Goal: Task Accomplishment & Management: Complete application form

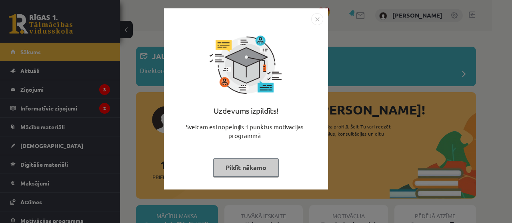
click at [487, 28] on div "Uzdevums izpildīts! Sveicam esi nopelnījis 1 punktus motivācijas programmā Pild…" at bounding box center [256, 111] width 512 height 223
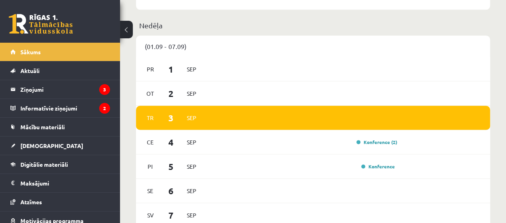
scroll to position [450, 0]
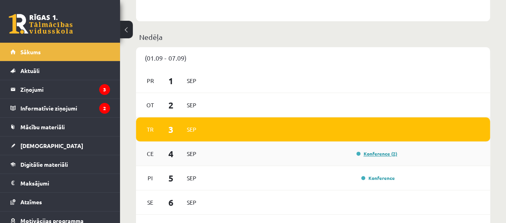
click at [381, 152] on link "Konference (2)" at bounding box center [376, 154] width 41 height 6
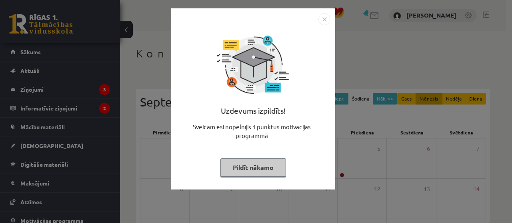
click at [274, 163] on button "Pildīt nākamo" at bounding box center [253, 168] width 66 height 18
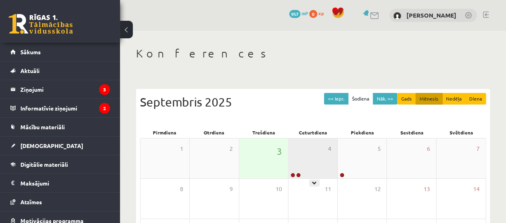
click at [310, 172] on div "4" at bounding box center [312, 159] width 49 height 40
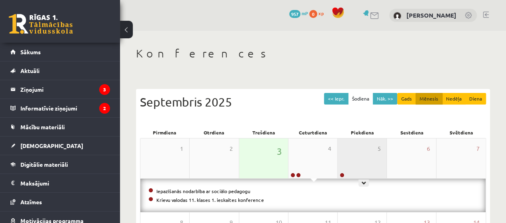
click at [351, 162] on div "5" at bounding box center [361, 159] width 49 height 40
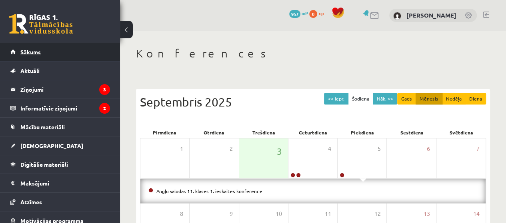
click at [80, 51] on link "Sākums" at bounding box center [60, 52] width 100 height 18
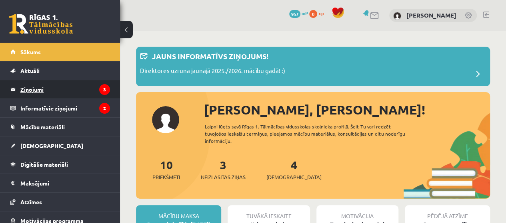
click at [72, 85] on legend "Ziņojumi 3" at bounding box center [65, 89] width 90 height 18
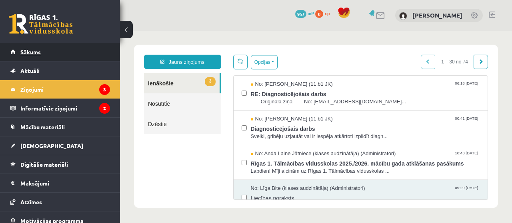
click at [40, 48] on link "Sākums" at bounding box center [60, 52] width 100 height 18
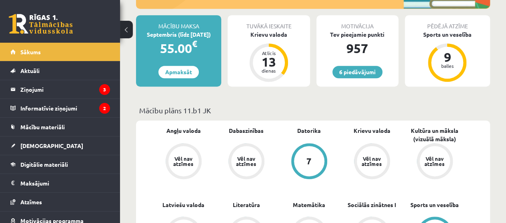
scroll to position [192, 0]
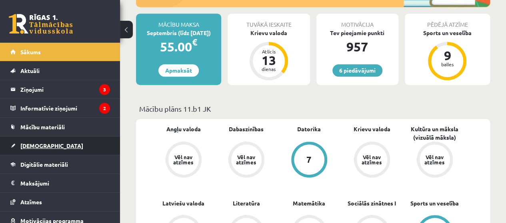
click at [28, 147] on span "[DEMOGRAPHIC_DATA]" at bounding box center [51, 145] width 63 height 7
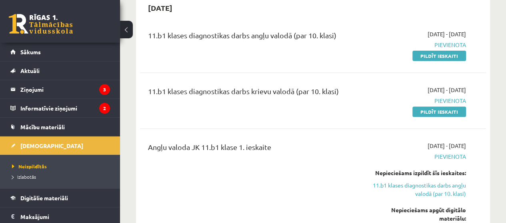
scroll to position [100, 0]
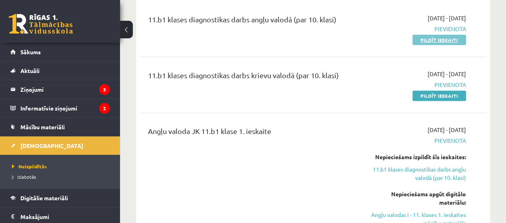
click at [443, 40] on link "Pildīt ieskaiti" at bounding box center [439, 40] width 54 height 10
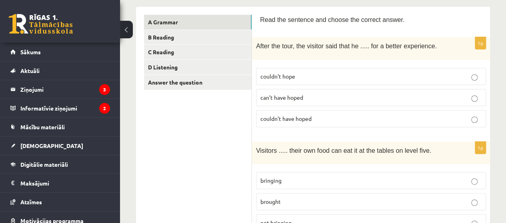
scroll to position [123, 0]
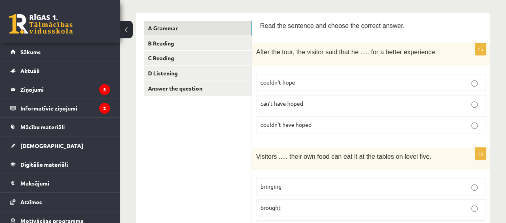
click at [361, 121] on p "couldn’t have hoped" at bounding box center [370, 125] width 221 height 8
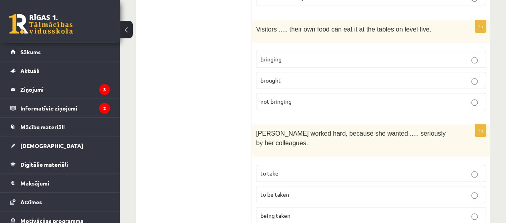
scroll to position [256, 0]
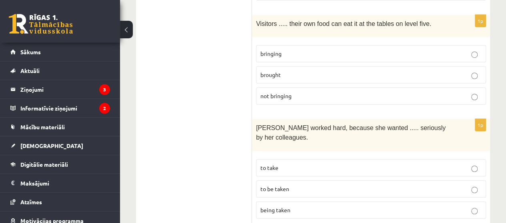
click at [394, 50] on p "bringing" at bounding box center [370, 54] width 221 height 8
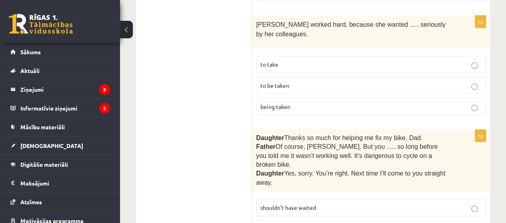
scroll to position [353, 0]
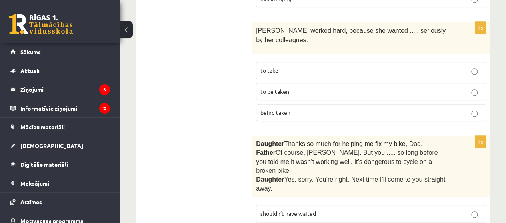
click at [421, 88] on p "to be taken" at bounding box center [370, 92] width 221 height 8
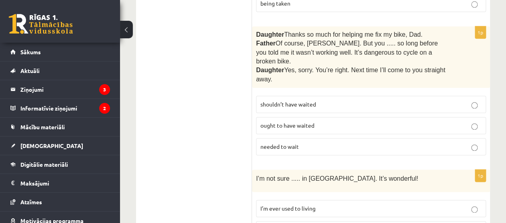
scroll to position [472, 0]
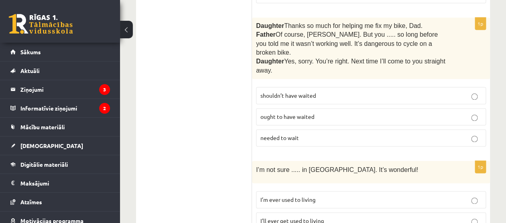
click at [396, 92] on p "shouldn’t have waited" at bounding box center [370, 96] width 221 height 8
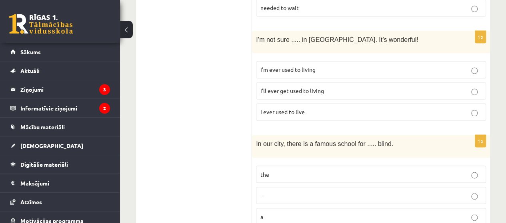
scroll to position [605, 0]
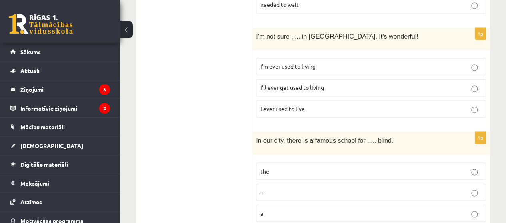
click at [442, 84] on p "I’ll ever get used to living" at bounding box center [370, 88] width 221 height 8
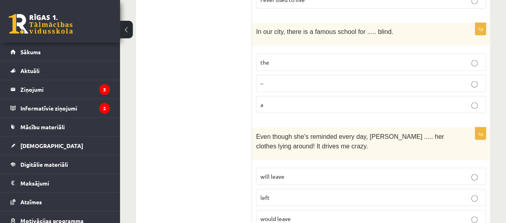
scroll to position [717, 0]
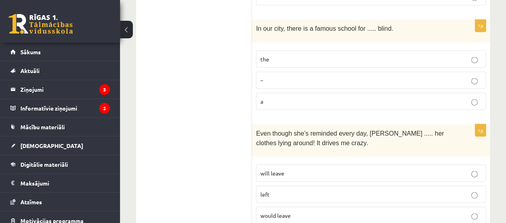
click at [469, 55] on p "the" at bounding box center [370, 59] width 221 height 8
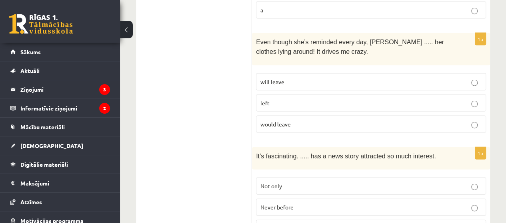
scroll to position [812, 0]
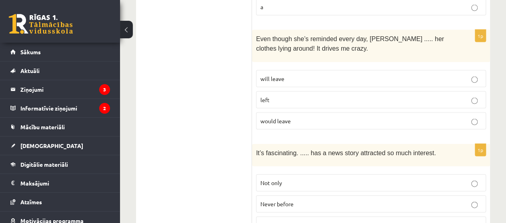
click at [358, 75] on p "will leave" at bounding box center [370, 79] width 221 height 8
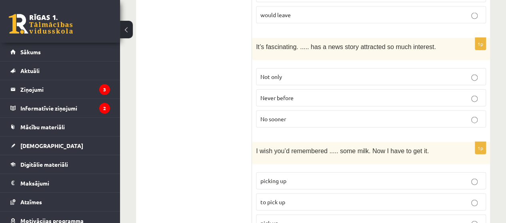
scroll to position [921, 0]
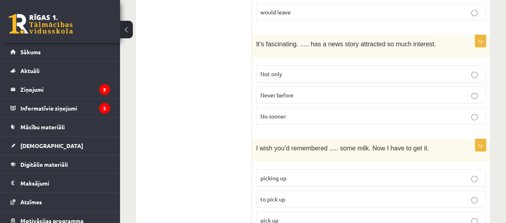
click at [466, 87] on label "Never before" at bounding box center [371, 95] width 230 height 17
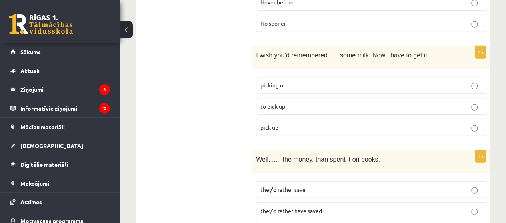
scroll to position [1005, 0]
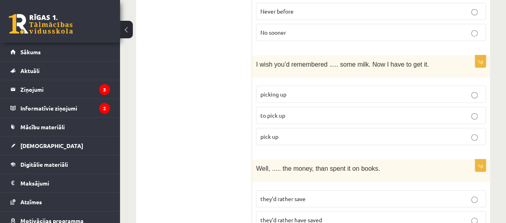
click at [413, 107] on label "to pick up" at bounding box center [371, 115] width 230 height 17
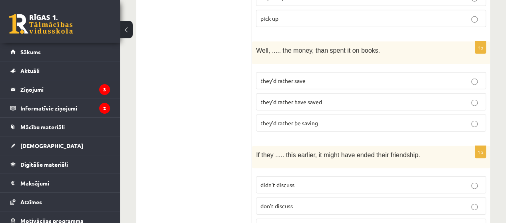
scroll to position [1129, 0]
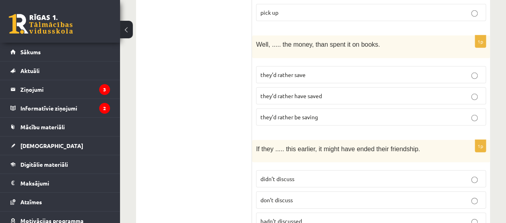
click at [442, 71] on p "they’d rather save" at bounding box center [370, 75] width 221 height 8
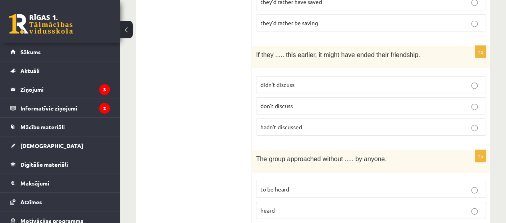
scroll to position [1226, 0]
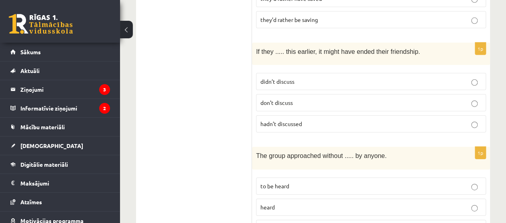
click at [456, 120] on p "hadn’t discussed" at bounding box center [370, 124] width 221 height 8
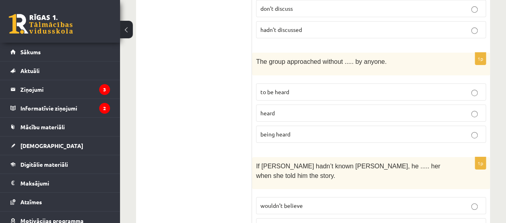
scroll to position [1339, 0]
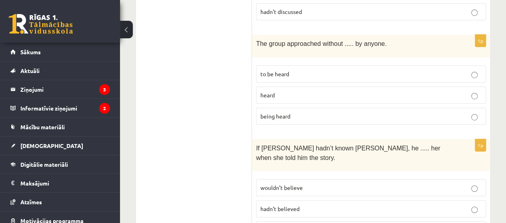
click at [449, 112] on p "being heard" at bounding box center [370, 116] width 221 height 8
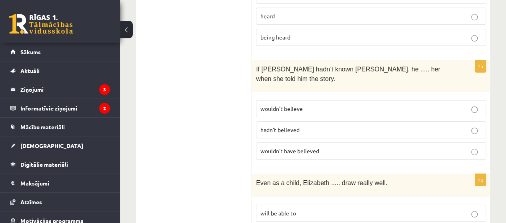
scroll to position [1421, 0]
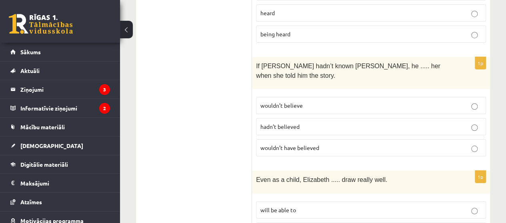
click at [465, 144] on p "wouldn’t have believed" at bounding box center [370, 148] width 221 height 8
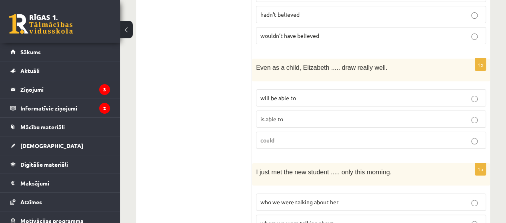
scroll to position [1536, 0]
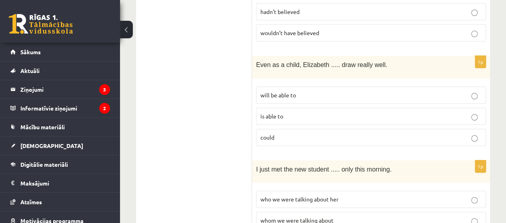
click at [411, 133] on p "could" at bounding box center [370, 137] width 221 height 8
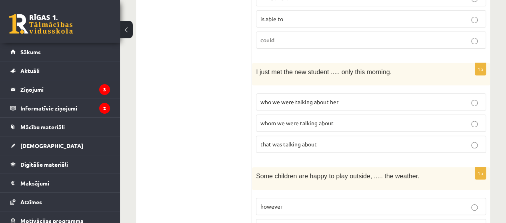
scroll to position [1640, 0]
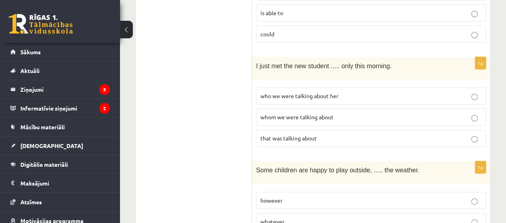
click at [407, 113] on p "whom we were talking about" at bounding box center [370, 117] width 221 height 8
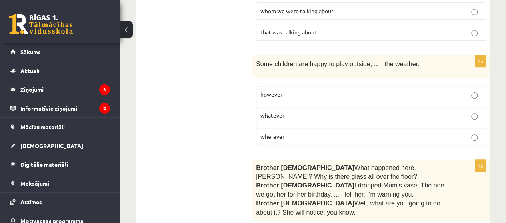
scroll to position [1749, 0]
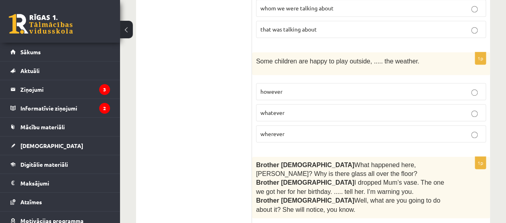
click at [408, 109] on p "whatever" at bounding box center [370, 113] width 221 height 8
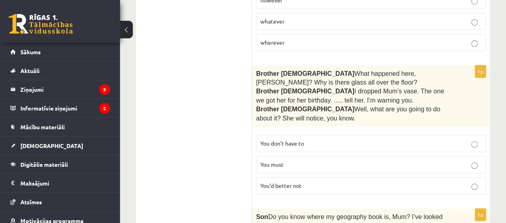
scroll to position [1843, 0]
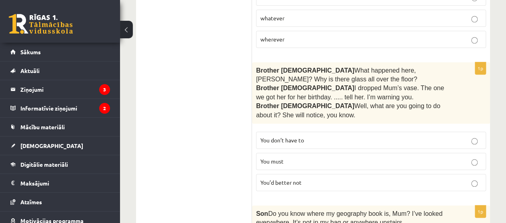
click at [410, 179] on p "You’d better not" at bounding box center [370, 183] width 221 height 8
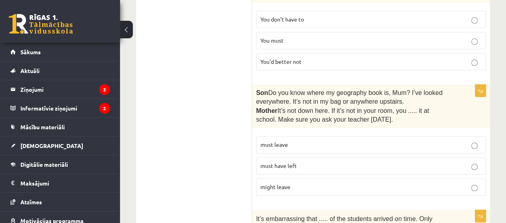
scroll to position [1983, 0]
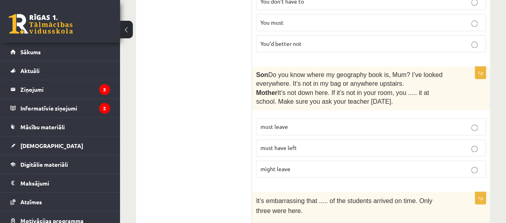
click at [399, 144] on p "must have left" at bounding box center [370, 148] width 221 height 8
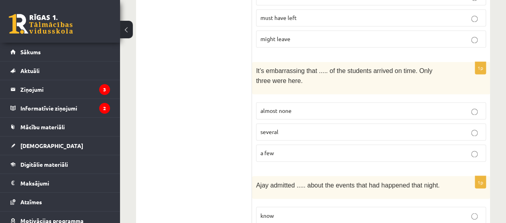
scroll to position [2116, 0]
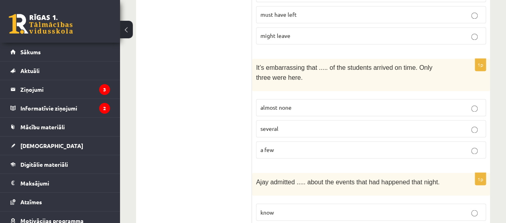
click at [400, 104] on p "almost none" at bounding box center [370, 108] width 221 height 8
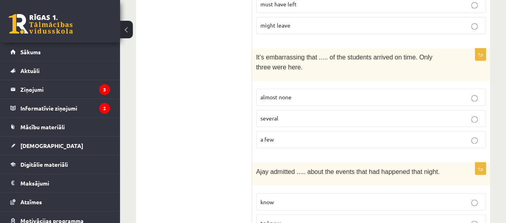
click at [460, 219] on p "to know" at bounding box center [370, 223] width 221 height 8
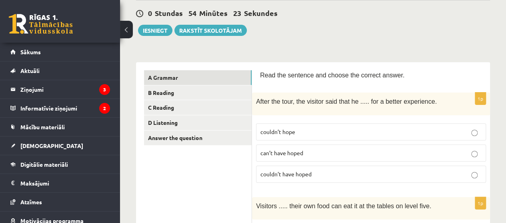
scroll to position [0, 0]
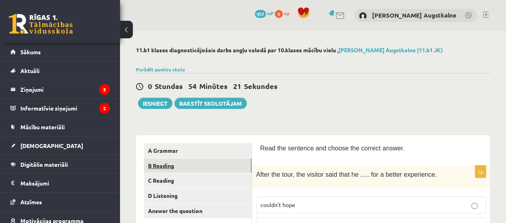
click at [216, 166] on link "B Reading" at bounding box center [197, 166] width 107 height 15
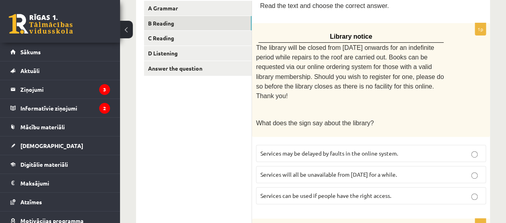
scroll to position [153, 0]
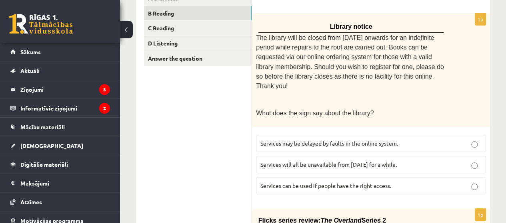
click at [402, 182] on p "Services can be used if people have the right access." at bounding box center [370, 186] width 221 height 8
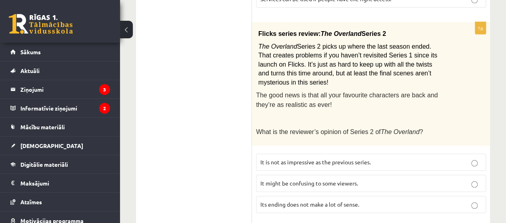
scroll to position [345, 0]
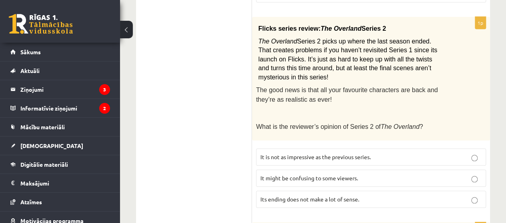
click at [386, 174] on p "It might be confusing to some viewers." at bounding box center [370, 178] width 221 height 8
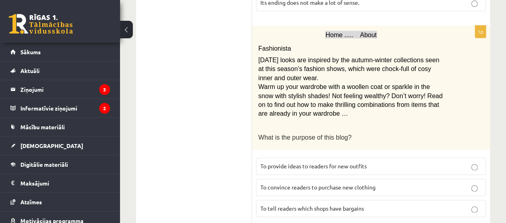
scroll to position [545, 0]
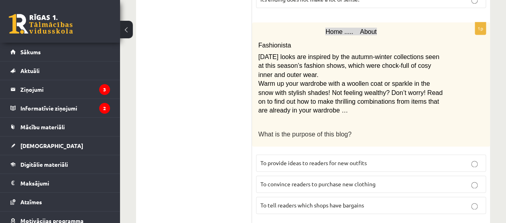
click at [467, 159] on p "To provide ideas to readers for new outfits" at bounding box center [370, 163] width 221 height 8
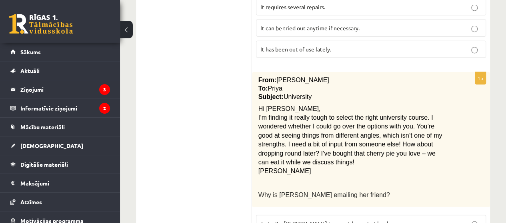
scroll to position [930, 0]
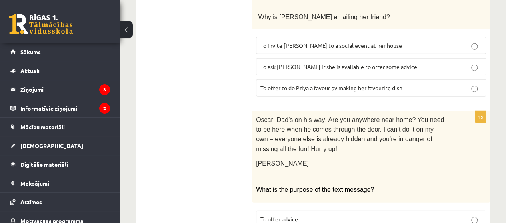
scroll to position [1104, 0]
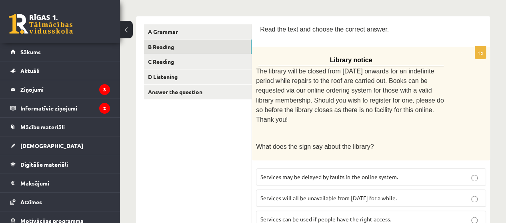
scroll to position [46, 0]
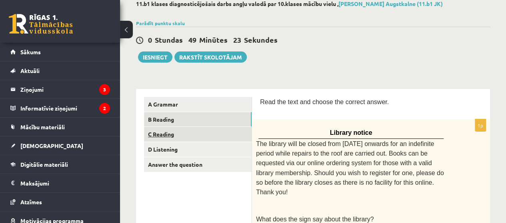
click at [216, 131] on link "C Reading" at bounding box center [197, 134] width 107 height 15
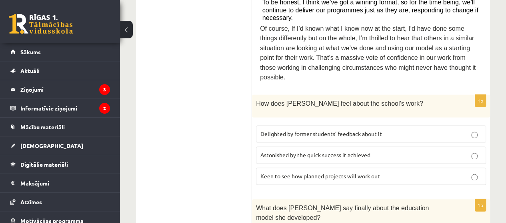
scroll to position [508, 0]
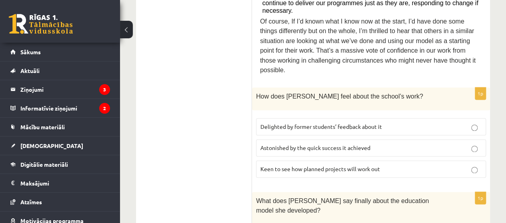
click at [426, 165] on p "Keen to see how planned projects will work out" at bounding box center [370, 169] width 221 height 8
click at [436, 123] on p "Delighted by former students’ feedback about it" at bounding box center [370, 127] width 221 height 8
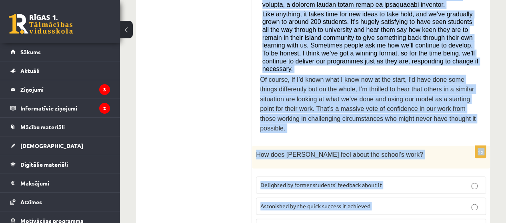
scroll to position [453, 0]
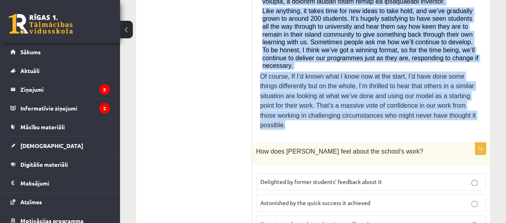
drag, startPoint x: 262, startPoint y: 8, endPoint x: 411, endPoint y: 78, distance: 164.3
copy div "A floating school By founder, Anna Domingo I coordinate a floating school which…"
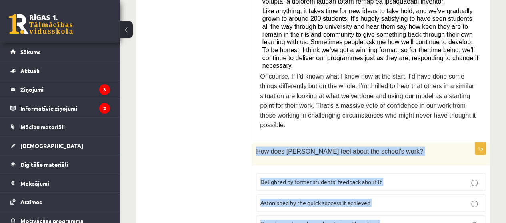
drag, startPoint x: 256, startPoint y: 102, endPoint x: 385, endPoint y: 174, distance: 148.3
click at [385, 174] on div "1p How does Anna feel about the school’s work? Delighted by former students’ fe…" at bounding box center [371, 191] width 238 height 96
copy div "How does Anna feel about the school’s work? Delighted by former students’ feedb…"
click at [414, 143] on div "How does Anna feel about the school’s work?" at bounding box center [371, 154] width 238 height 22
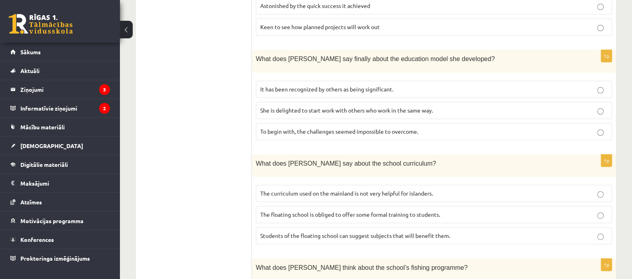
scroll to position [517, 0]
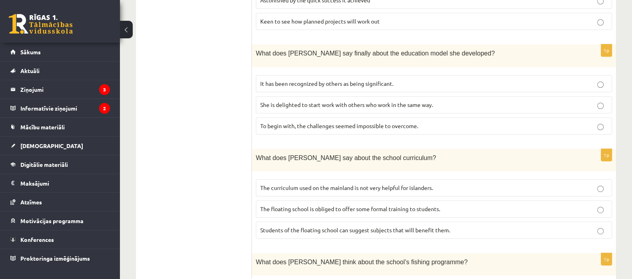
click at [505, 80] on p "It has been recognized by others as being significant." at bounding box center [433, 84] width 347 height 8
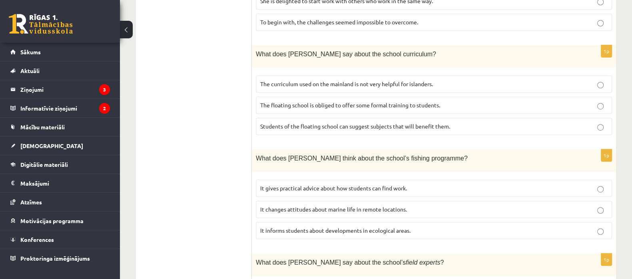
scroll to position [619, 0]
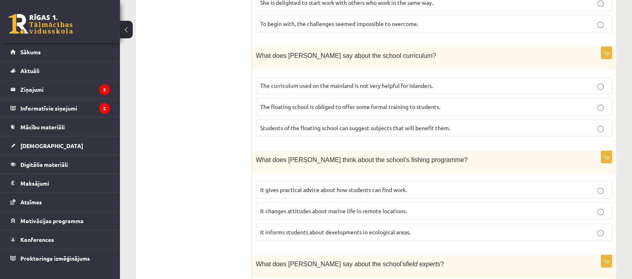
click at [505, 82] on p "The curriculum used on the mainland is not very helpful for islanders." at bounding box center [433, 86] width 347 height 8
click at [432, 223] on p "It informs students about developments in ecological areas." at bounding box center [433, 232] width 347 height 8
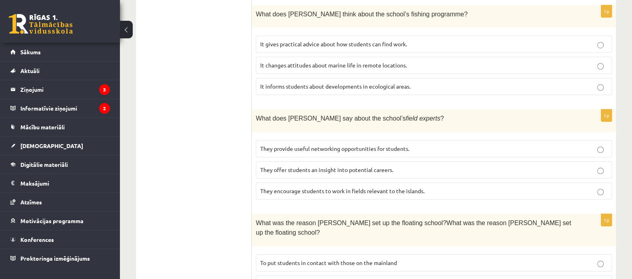
scroll to position [786, 0]
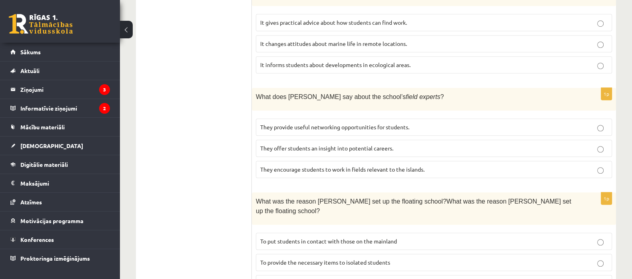
click at [469, 140] on label "They offer students an insight into potential careers." at bounding box center [434, 148] width 356 height 17
click at [402, 223] on p "To provide the necessary items to isolated students" at bounding box center [433, 263] width 347 height 8
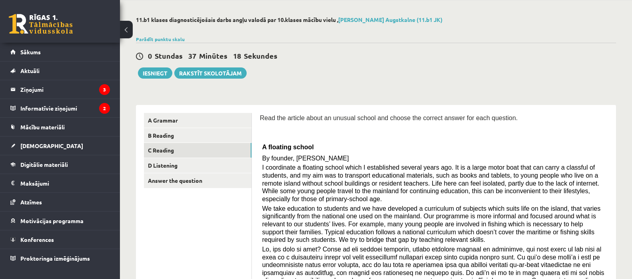
scroll to position [93, 0]
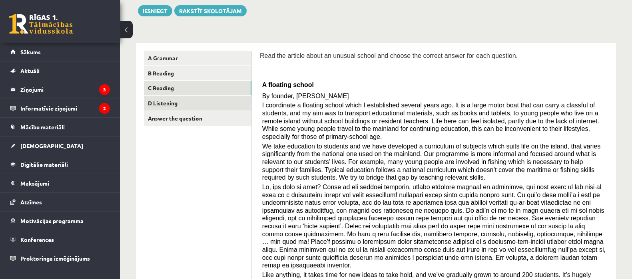
click at [214, 107] on link "D Listening" at bounding box center [197, 103] width 107 height 15
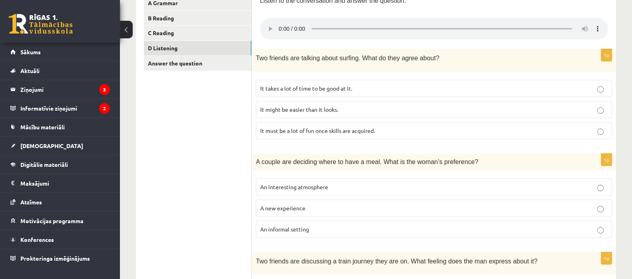
scroll to position [143, 0]
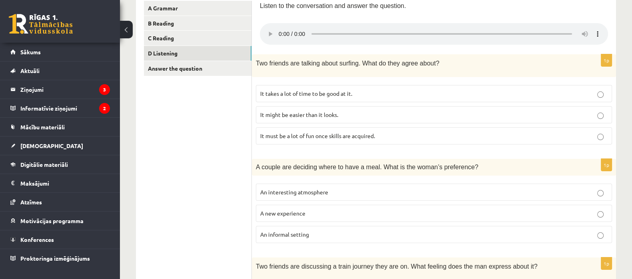
click at [312, 223] on p "An informal setting" at bounding box center [433, 235] width 347 height 8
click at [360, 91] on p "It takes a lot of time to be good at it." at bounding box center [433, 94] width 347 height 8
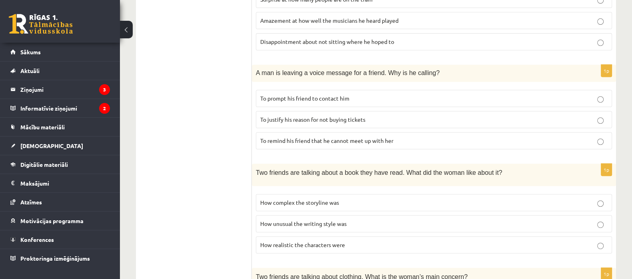
scroll to position [439, 0]
click at [505, 98] on p "To prompt his friend to contact him" at bounding box center [433, 99] width 347 height 8
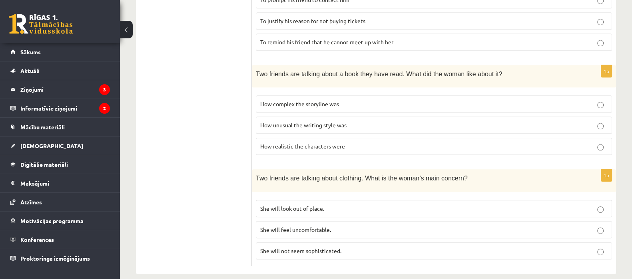
scroll to position [545, 0]
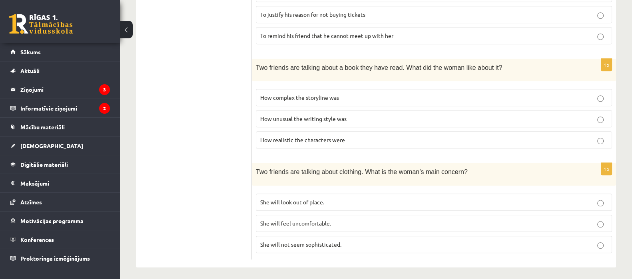
click at [469, 137] on p "How realistic the characters were" at bounding box center [433, 140] width 347 height 8
click at [449, 198] on p "She will look out of place." at bounding box center [433, 202] width 347 height 8
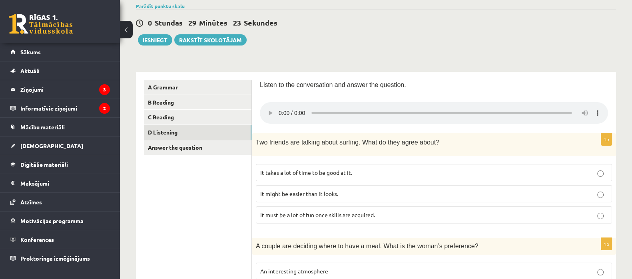
scroll to position [62, 0]
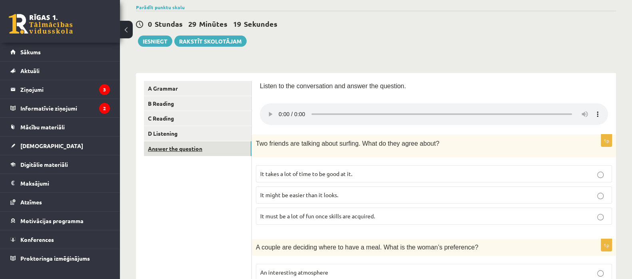
click at [205, 147] on link "Answer the question" at bounding box center [197, 148] width 107 height 15
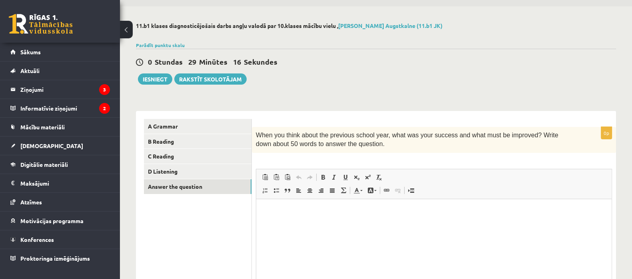
scroll to position [0, 0]
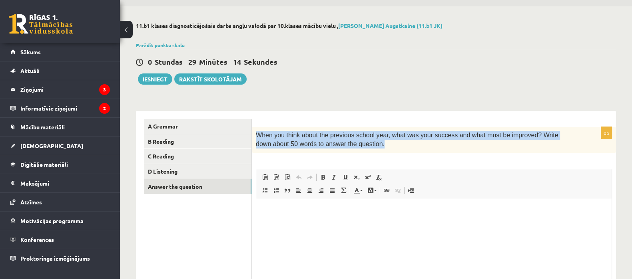
drag, startPoint x: 256, startPoint y: 132, endPoint x: 346, endPoint y: 147, distance: 91.8
click at [346, 147] on p "When you think about the previous school year, what was your success and what m…" at bounding box center [414, 140] width 316 height 18
copy span "When you think about the previous school year, what was your success and what m…"
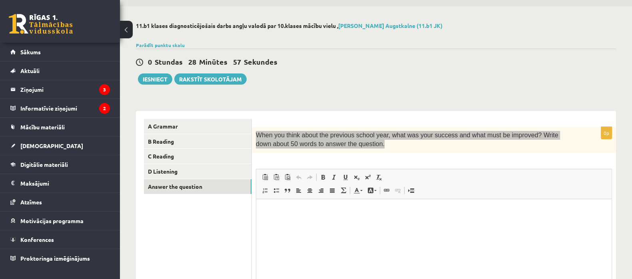
click at [276, 215] on html at bounding box center [433, 211] width 355 height 24
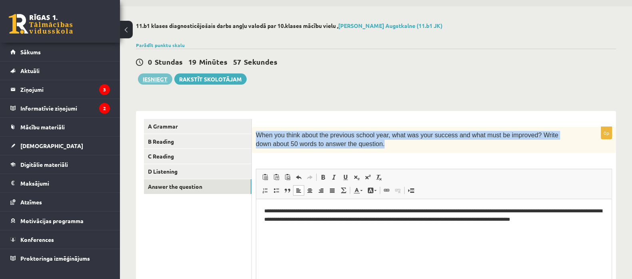
click at [158, 77] on button "Iesniegt" at bounding box center [155, 79] width 34 height 11
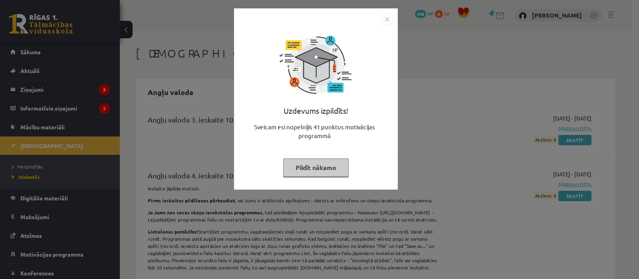
click at [306, 171] on button "Pildīt nākamo" at bounding box center [316, 168] width 66 height 18
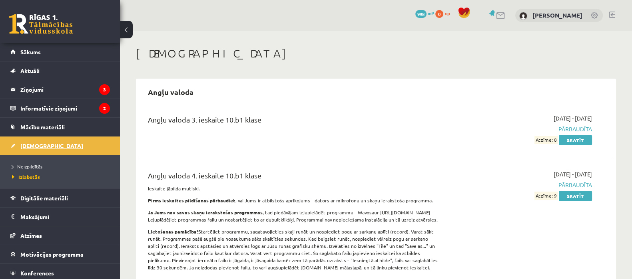
click at [53, 143] on link "[DEMOGRAPHIC_DATA]" at bounding box center [60, 146] width 100 height 18
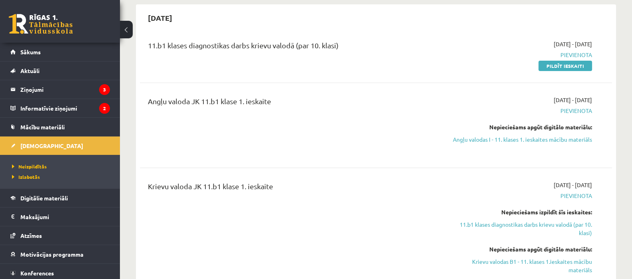
scroll to position [60, 0]
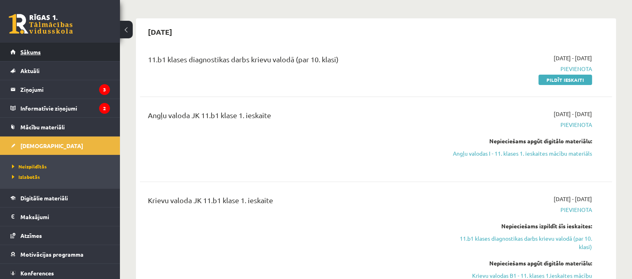
click at [44, 47] on link "Sākums" at bounding box center [60, 52] width 100 height 18
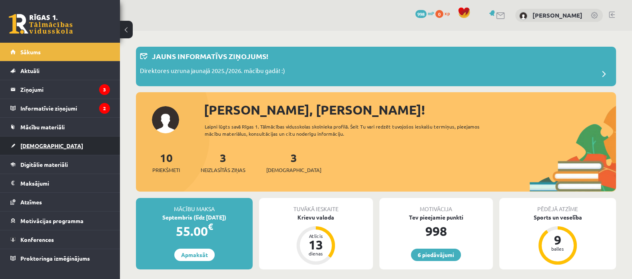
click at [40, 143] on span "[DEMOGRAPHIC_DATA]" at bounding box center [51, 145] width 63 height 7
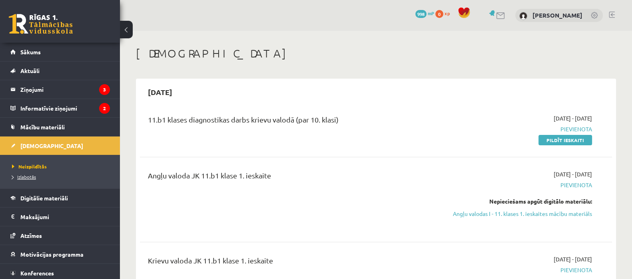
click at [30, 177] on span "Izlabotās" at bounding box center [24, 177] width 24 height 6
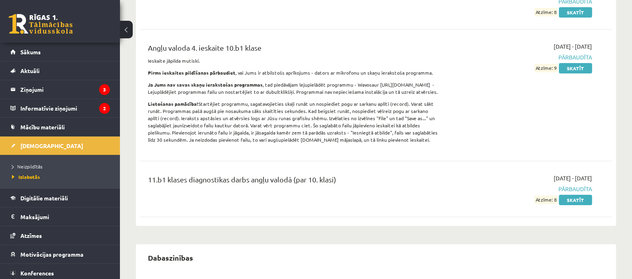
scroll to position [124, 0]
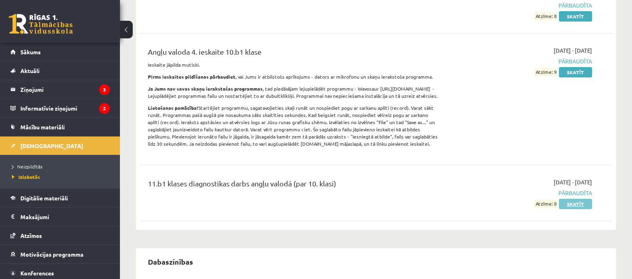
click at [572, 208] on link "Skatīt" at bounding box center [575, 204] width 33 height 10
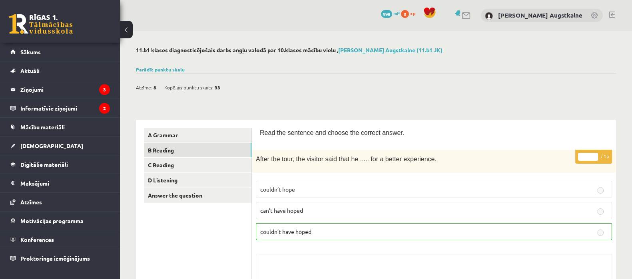
click at [231, 152] on link "B Reading" at bounding box center [197, 150] width 107 height 15
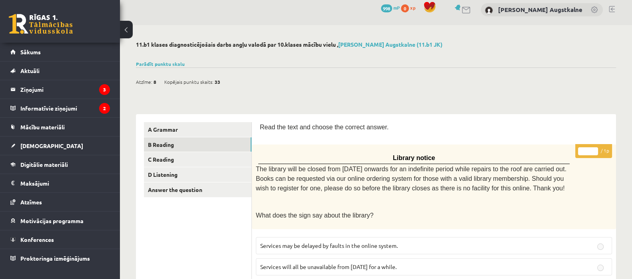
scroll to position [1, 0]
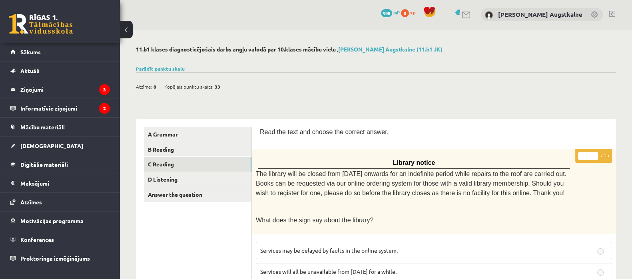
click at [174, 161] on link "C Reading" at bounding box center [197, 164] width 107 height 15
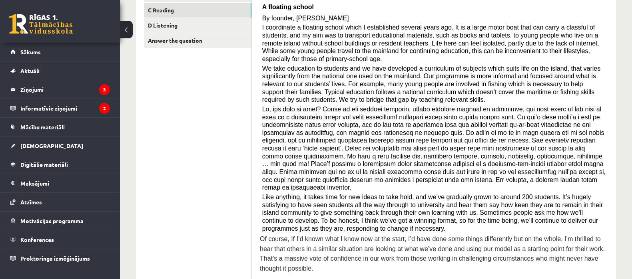
scroll to position [0, 0]
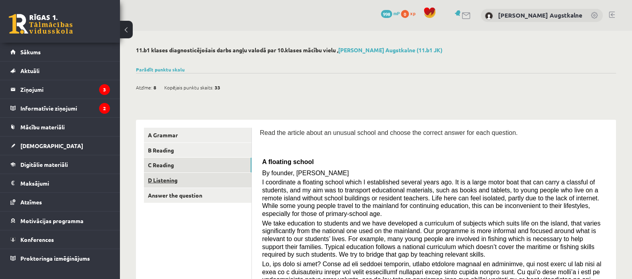
click at [193, 184] on link "D Listening" at bounding box center [197, 180] width 107 height 15
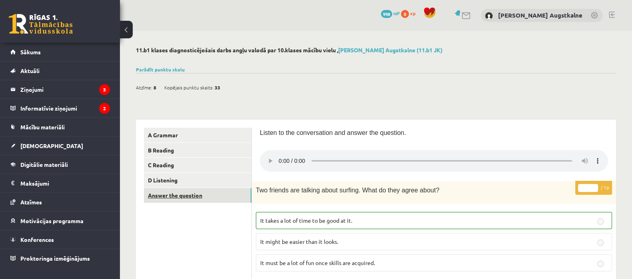
click at [170, 198] on link "Answer the question" at bounding box center [197, 195] width 107 height 15
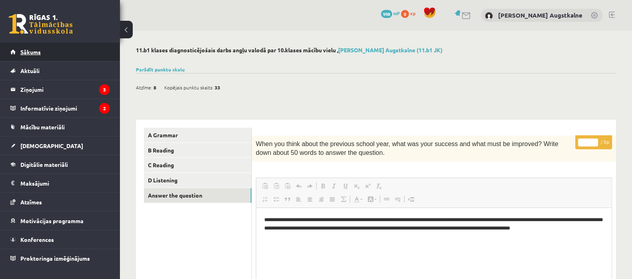
click at [70, 55] on link "Sākums" at bounding box center [60, 52] width 100 height 18
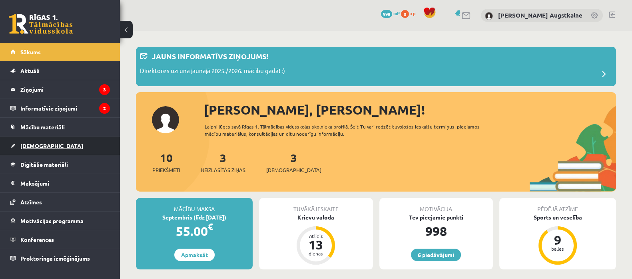
click at [44, 142] on span "[DEMOGRAPHIC_DATA]" at bounding box center [51, 145] width 63 height 7
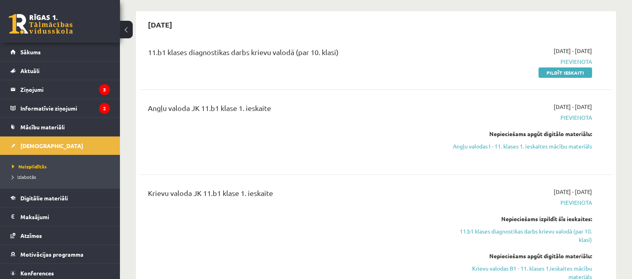
scroll to position [53, 0]
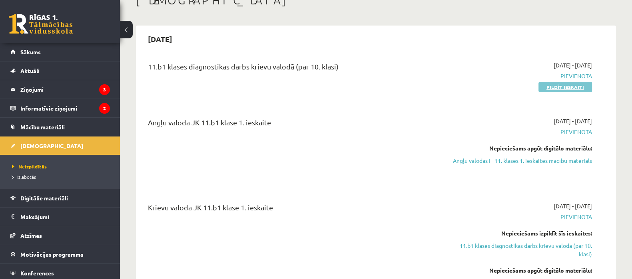
click at [579, 85] on link "Pildīt ieskaiti" at bounding box center [565, 87] width 54 height 10
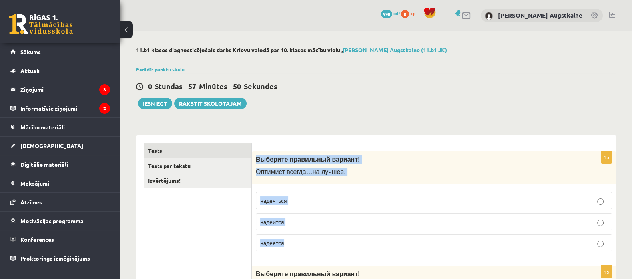
drag, startPoint x: 256, startPoint y: 158, endPoint x: 296, endPoint y: 235, distance: 87.1
click at [296, 235] on div "1p Выберите правильный вариант! О птимист всегда … на лучшее . надеяться надеит…" at bounding box center [434, 204] width 364 height 107
copy div "Выберите правильный вариант! О птимист всегда … на лучшее . надеяться надеится …"
click at [300, 243] on p "надеется" at bounding box center [433, 243] width 347 height 8
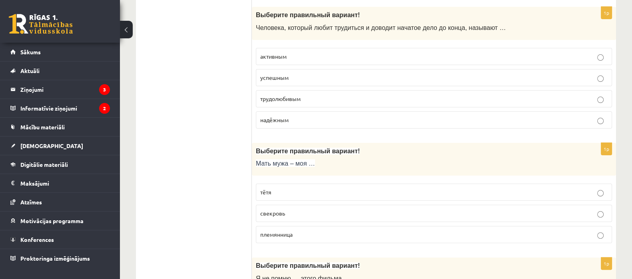
scroll to position [252, 0]
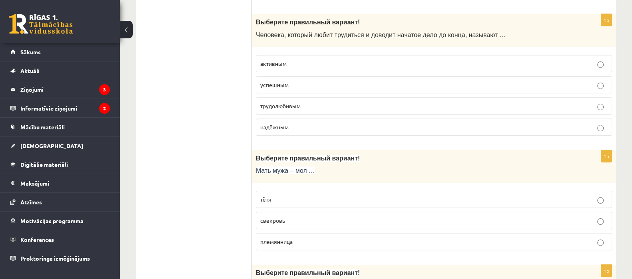
click at [477, 104] on p "трудолюбивым" at bounding box center [433, 106] width 347 height 8
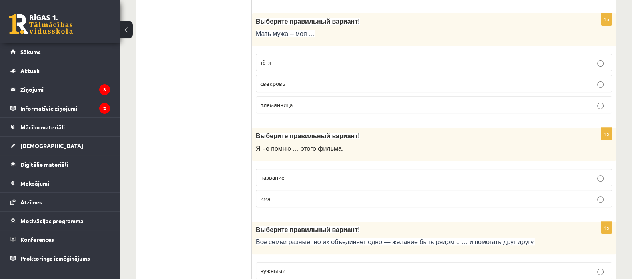
scroll to position [393, 0]
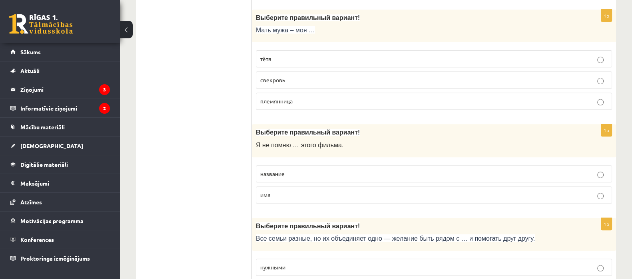
click at [536, 74] on label "свекровь" at bounding box center [434, 80] width 356 height 17
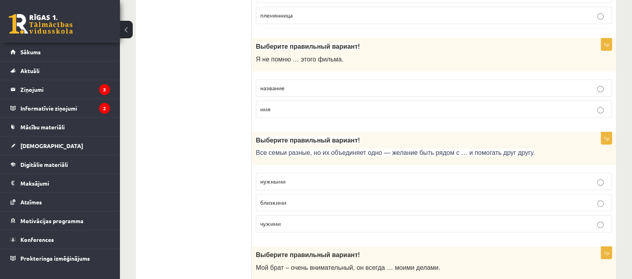
scroll to position [519, 0]
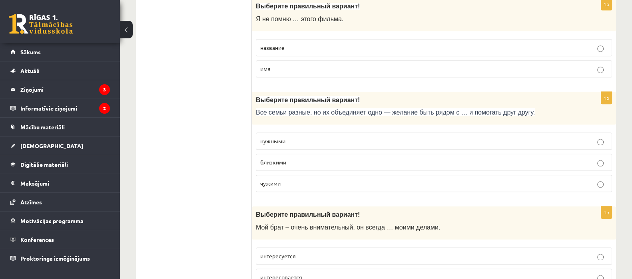
click at [574, 45] on p "название" at bounding box center [433, 48] width 347 height 8
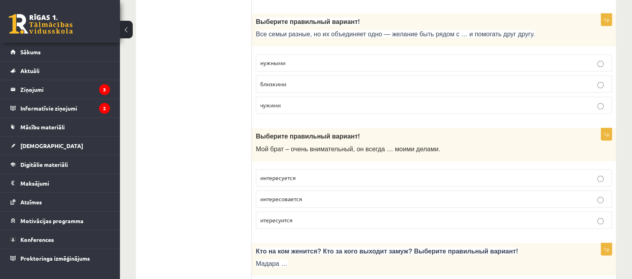
scroll to position [609, 0]
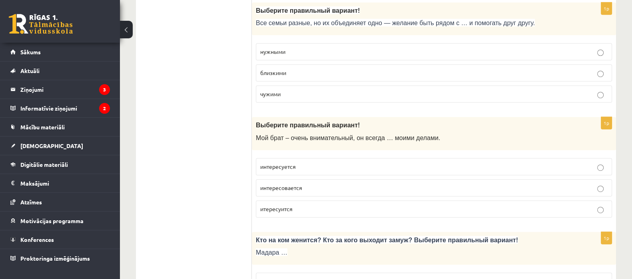
click at [561, 69] on p "близкими" at bounding box center [433, 73] width 347 height 8
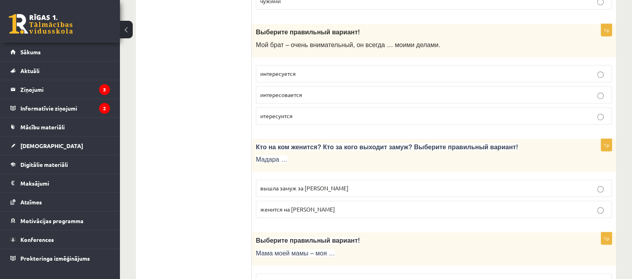
scroll to position [709, 0]
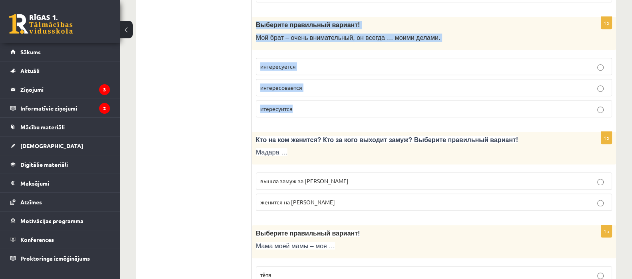
drag, startPoint x: 255, startPoint y: 21, endPoint x: 316, endPoint y: 104, distance: 102.7
click at [316, 104] on div "1p Выберите правильный вариант! Мой брат – очень внимательный, он всегда … моим…" at bounding box center [434, 70] width 364 height 107
copy div "Выберите правильный вариант! Мой брат – очень внимательный, он всегда … моими д…"
click at [312, 62] on p "интересуется" at bounding box center [433, 66] width 347 height 8
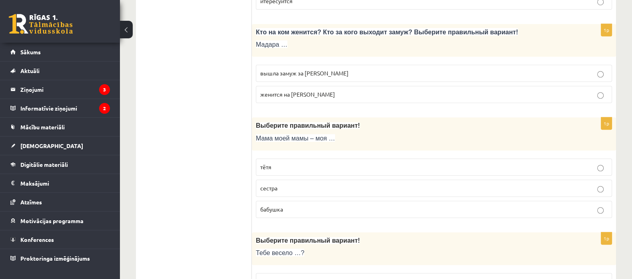
scroll to position [824, 0]
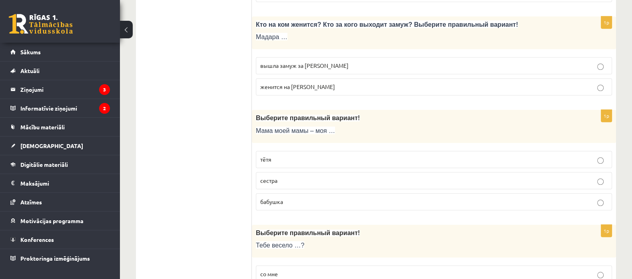
click at [449, 62] on p "вышла замуж за Марка" at bounding box center [433, 66] width 347 height 8
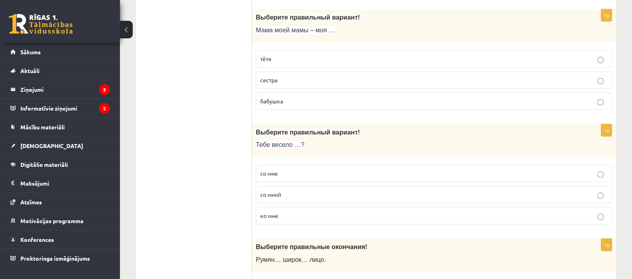
scroll to position [932, 0]
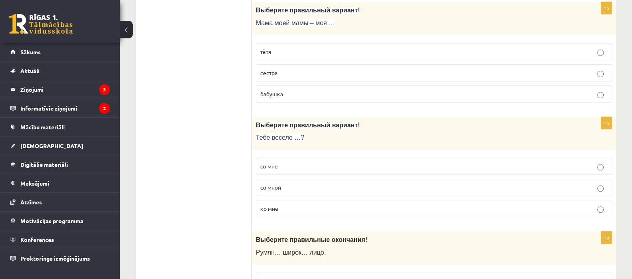
click at [456, 91] on p "бабушка" at bounding box center [433, 94] width 347 height 8
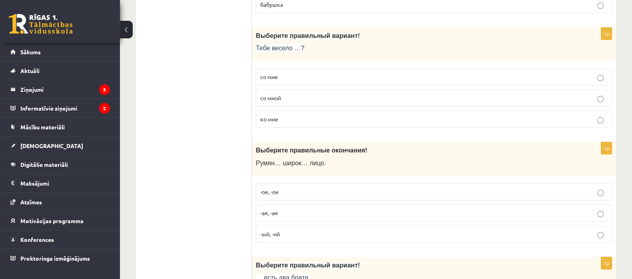
scroll to position [1025, 0]
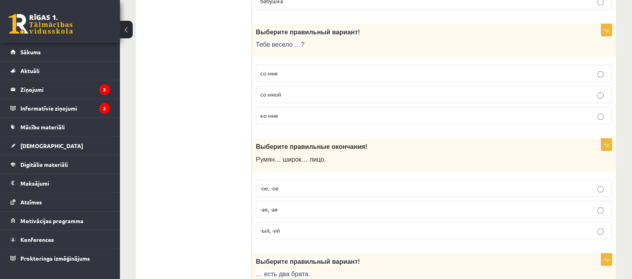
click at [550, 91] on p "со мной" at bounding box center [433, 94] width 347 height 8
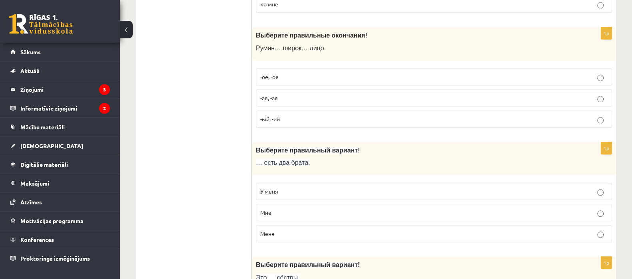
scroll to position [1141, 0]
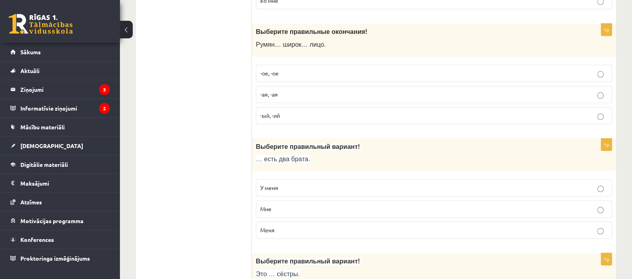
click at [309, 69] on p "-ое, -ое" at bounding box center [433, 73] width 347 height 8
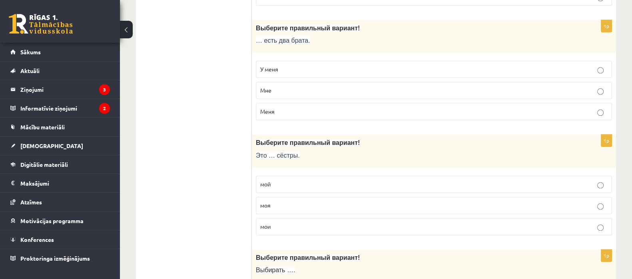
scroll to position [1266, 0]
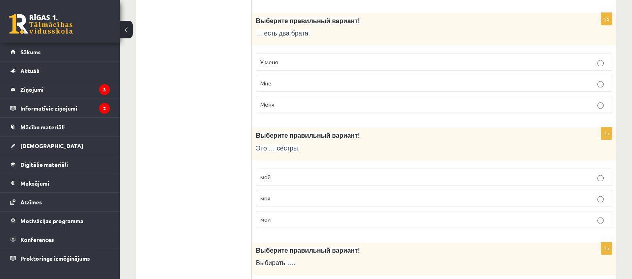
click at [362, 54] on label "У меня" at bounding box center [434, 62] width 356 height 17
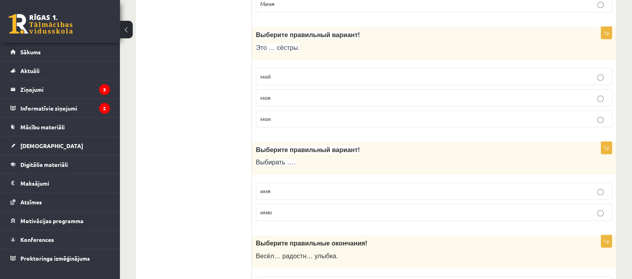
scroll to position [1382, 0]
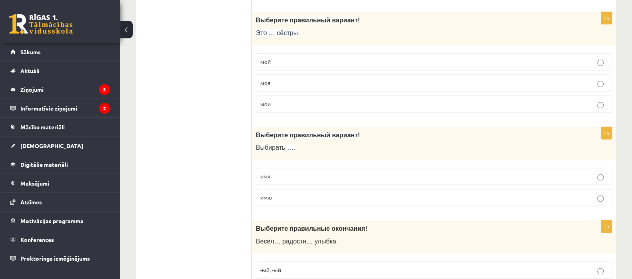
click at [452, 100] on p "мои" at bounding box center [433, 104] width 347 height 8
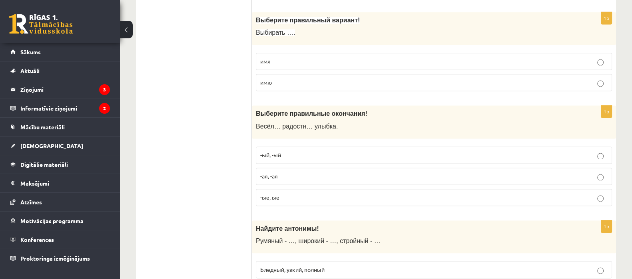
scroll to position [1501, 0]
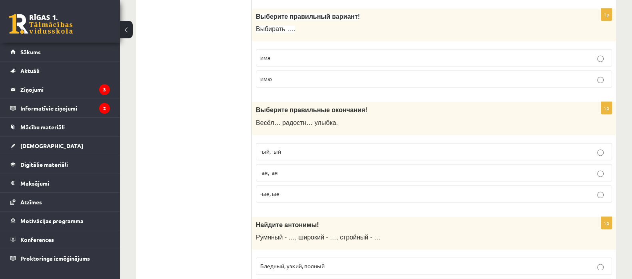
click at [444, 54] on p "имя" at bounding box center [433, 58] width 347 height 8
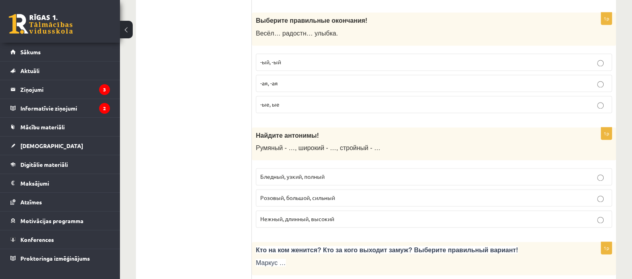
scroll to position [1594, 0]
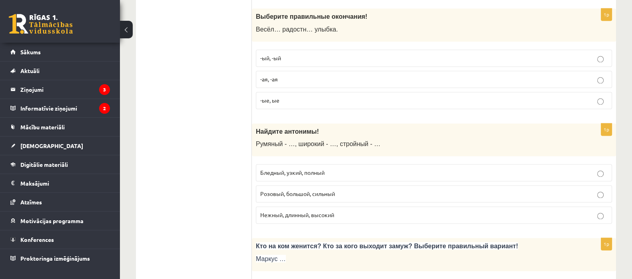
click at [437, 75] on p "-ая, -ая" at bounding box center [433, 79] width 347 height 8
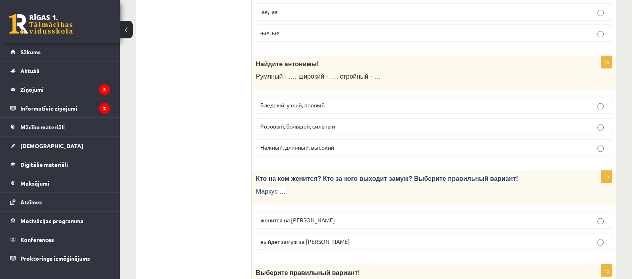
scroll to position [1706, 0]
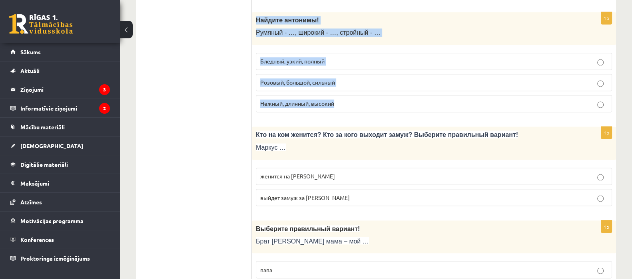
drag, startPoint x: 256, startPoint y: 13, endPoint x: 338, endPoint y: 94, distance: 115.9
click at [338, 94] on div "1p Найдите антонимы! Румяный - …, широкий - …, стройный - … Бледный, узкий, пол…" at bounding box center [434, 65] width 364 height 107
copy div "Найдите антонимы! Румяный - …, широкий - …, стройный - … Бледный, узкий, полный…"
click at [349, 57] on p "Бледный, узкий, полный" at bounding box center [433, 61] width 347 height 8
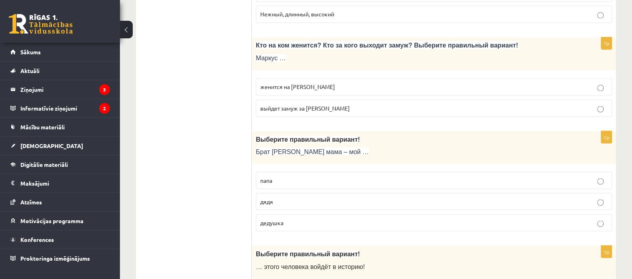
scroll to position [1802, 0]
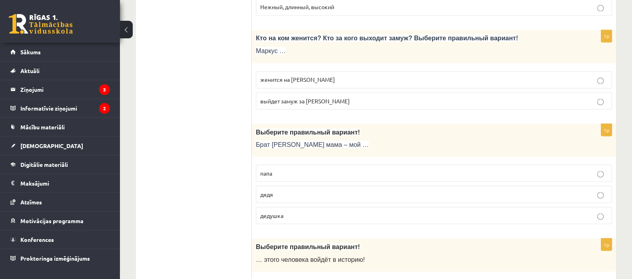
click at [444, 71] on label "женится на Агнии" at bounding box center [434, 79] width 356 height 17
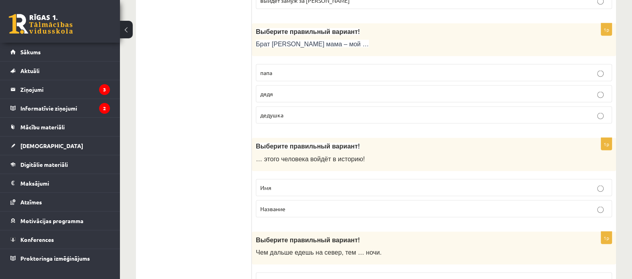
scroll to position [1914, 0]
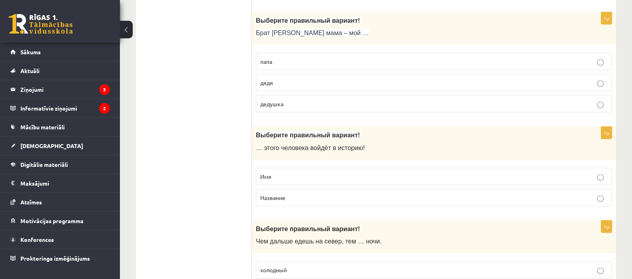
click at [399, 74] on label "дядя" at bounding box center [434, 82] width 356 height 17
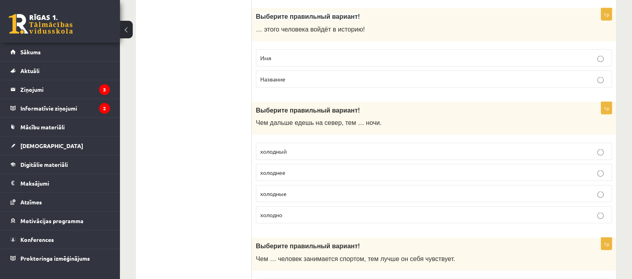
scroll to position [2040, 0]
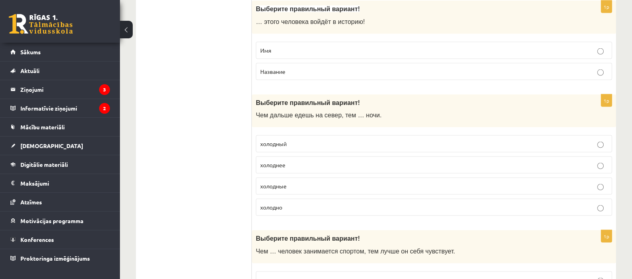
click at [446, 46] on p "Имя" at bounding box center [433, 50] width 347 height 8
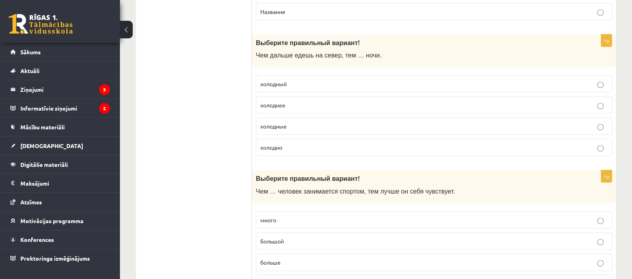
scroll to position [2104, 0]
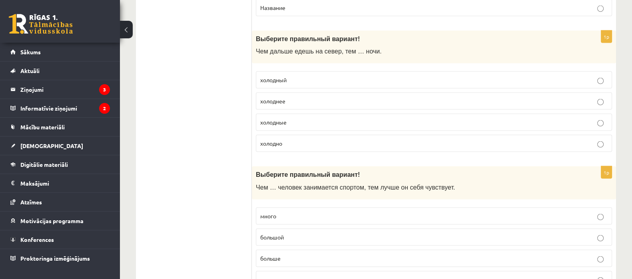
click at [454, 97] on p "холоднее" at bounding box center [433, 101] width 347 height 8
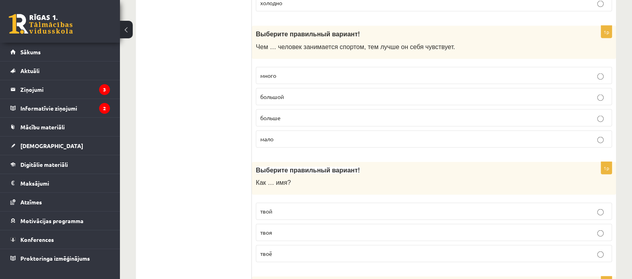
scroll to position [2252, 0]
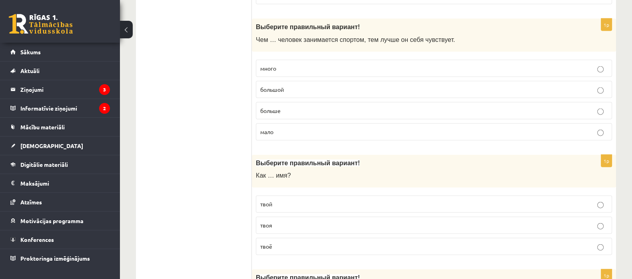
click at [471, 107] on p "больше" at bounding box center [433, 111] width 347 height 8
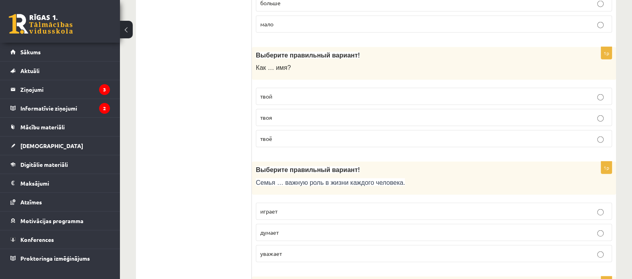
scroll to position [2367, 0]
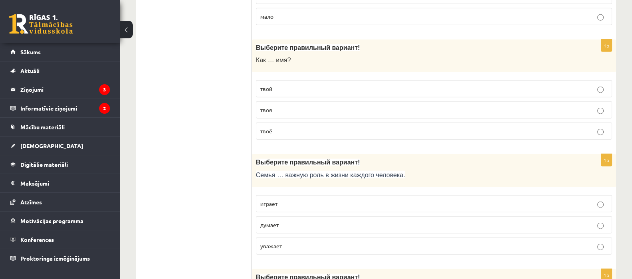
click at [462, 127] on p "твоё" at bounding box center [433, 131] width 347 height 8
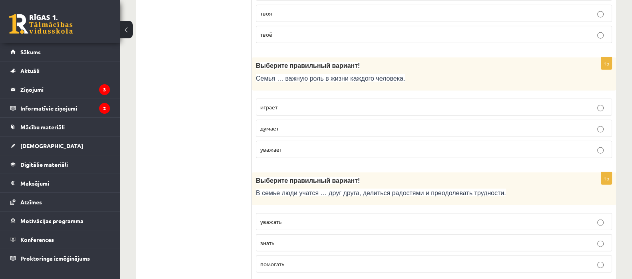
scroll to position [2471, 0]
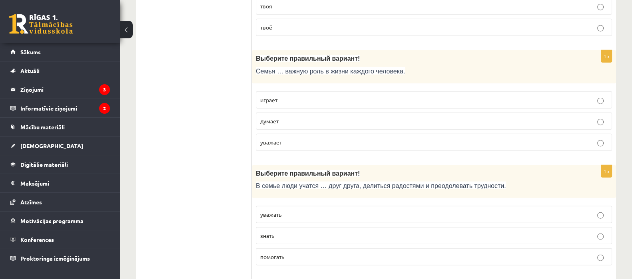
click at [442, 92] on label "играет" at bounding box center [434, 100] width 356 height 17
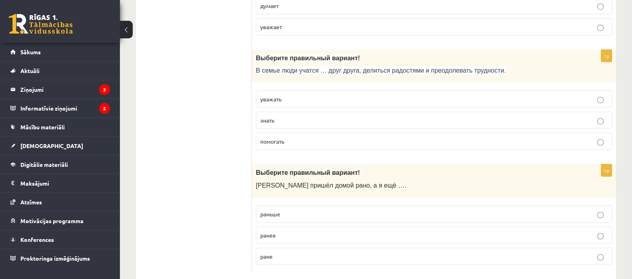
scroll to position [2592, 0]
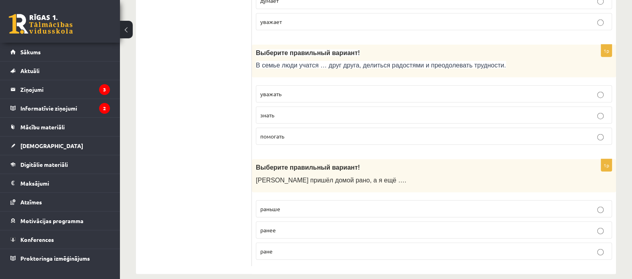
click at [456, 90] on p "уважать" at bounding box center [433, 94] width 347 height 8
click at [322, 205] on p "раньше" at bounding box center [433, 209] width 347 height 8
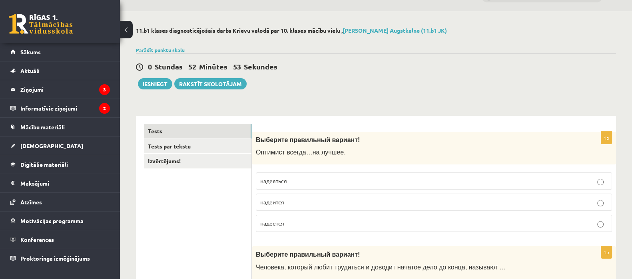
scroll to position [16, 0]
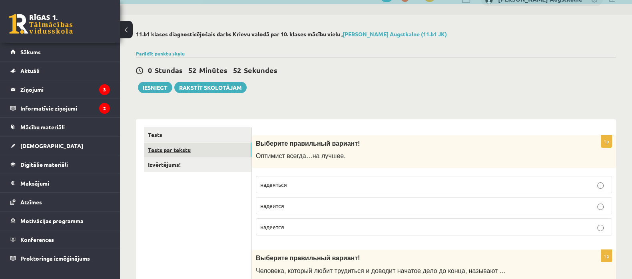
click at [184, 146] on link "Tests par tekstu" at bounding box center [197, 150] width 107 height 15
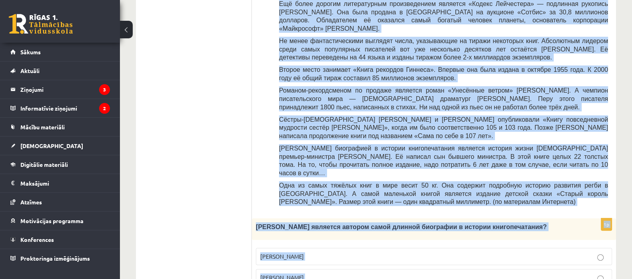
scroll to position [276, 0]
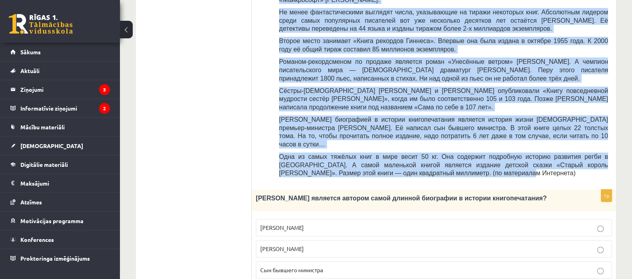
drag, startPoint x: 259, startPoint y: 11, endPoint x: 499, endPoint y: 143, distance: 274.0
copy div "Прочитайте текст «Интересные факты о книгах», выберите правильный вариант! Инте…"
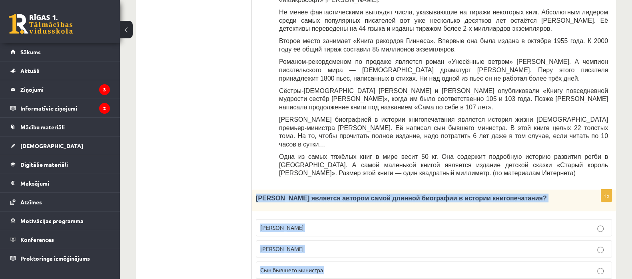
drag, startPoint x: 256, startPoint y: 166, endPoint x: 326, endPoint y: 255, distance: 113.0
click at [326, 255] on div "1p Кто является автором самой длинной биографии в истории книгопечатания? Билл …" at bounding box center [434, 248] width 364 height 117
copy div "Кто является автором самой длинной биографии в истории книгопечатания? Билл Гей…"
click at [354, 266] on p "Сын бывшего министра" at bounding box center [433, 270] width 347 height 8
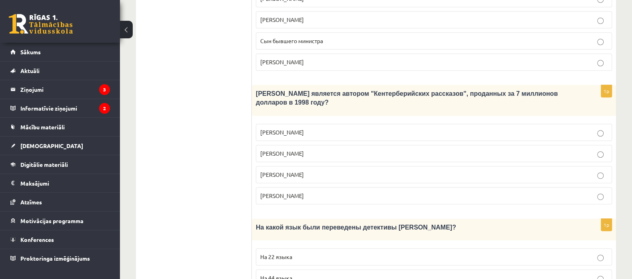
scroll to position [507, 0]
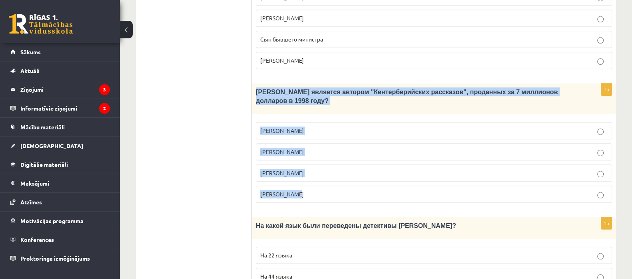
drag, startPoint x: 256, startPoint y: 55, endPoint x: 322, endPoint y: 145, distance: 112.1
click at [322, 145] on div "1p Кто является автором "Кентерберийских рассказов", проданных за 7 миллионов д…" at bounding box center [434, 147] width 364 height 126
copy div "Кто является автором "Кентерберийских рассказов", проданных за 7 миллионов долл…"
click at [310, 169] on p "Джефри Чосер" at bounding box center [433, 173] width 347 height 8
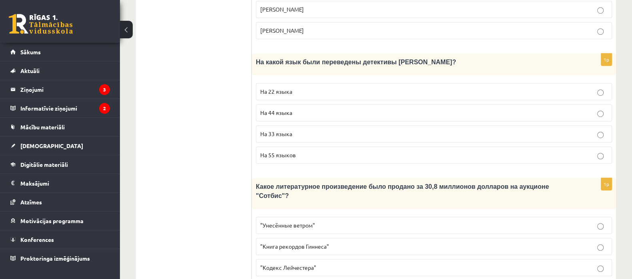
scroll to position [675, 0]
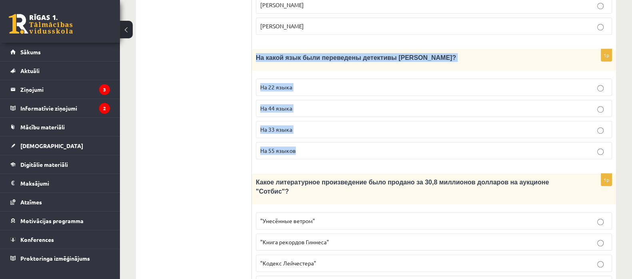
drag, startPoint x: 256, startPoint y: 15, endPoint x: 316, endPoint y: 100, distance: 104.4
click at [316, 100] on div "1p На какой язык были переведены детективы Агаты Кристи? На 22 языка На 44 язык…" at bounding box center [434, 107] width 364 height 117
copy div "На какой язык были переведены детективы Агаты Кристи? На 22 языка На 44 языка Н…"
click at [305, 104] on p "На 44 языка" at bounding box center [433, 108] width 347 height 8
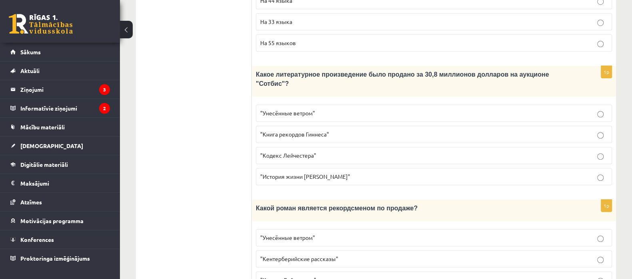
scroll to position [790, 0]
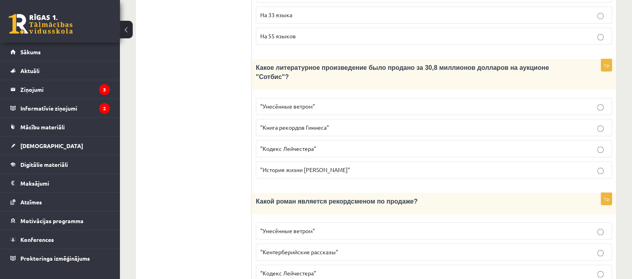
drag, startPoint x: 254, startPoint y: 25, endPoint x: 370, endPoint y: 107, distance: 141.9
click at [370, 107] on div "1p Какое литературное произведение было продано за 30,8 миллионов долларов на а…" at bounding box center [434, 122] width 364 height 126
copy div "Какое литературное произведение было продано за 30,8 миллионов долларов на аукц…"
click at [321, 145] on p ""Кодекс Лейчестера"" at bounding box center [433, 149] width 347 height 8
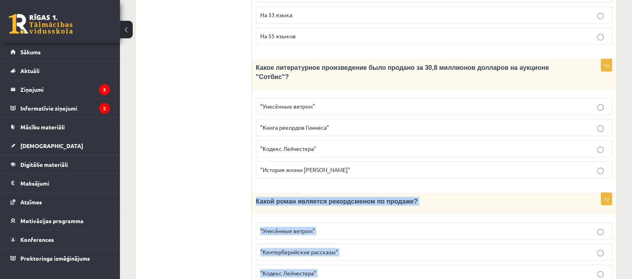
drag, startPoint x: 254, startPoint y: 145, endPoint x: 354, endPoint y: 236, distance: 134.9
click at [354, 236] on div "1p Какой роман является рекордсменом по продаже? "Унесённые ветром" "Кентербери…" at bounding box center [434, 251] width 364 height 117
copy div "Какой роман является рекордсменом по продаже? "Унесённые ветром" "Кентерберийск…"
click at [326, 227] on p ""Унесённые ветром"" at bounding box center [433, 231] width 347 height 8
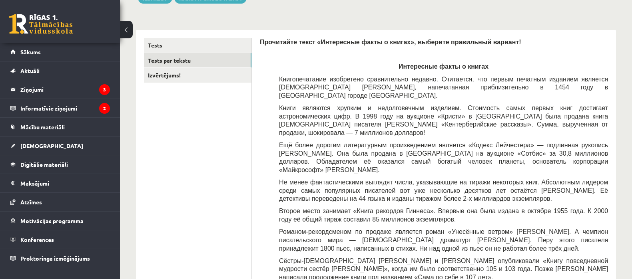
scroll to position [104, 0]
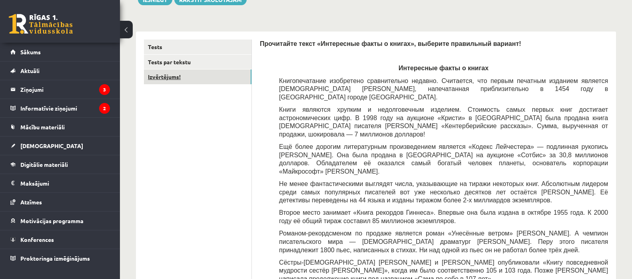
click at [224, 76] on link "Izvērtējums!" at bounding box center [197, 77] width 107 height 15
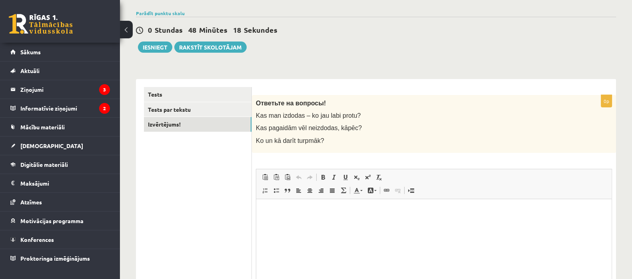
scroll to position [0, 0]
click at [296, 208] on p "Rich Text Editor, wiswyg-editor-user-answer-47363699587720" at bounding box center [433, 211] width 339 height 8
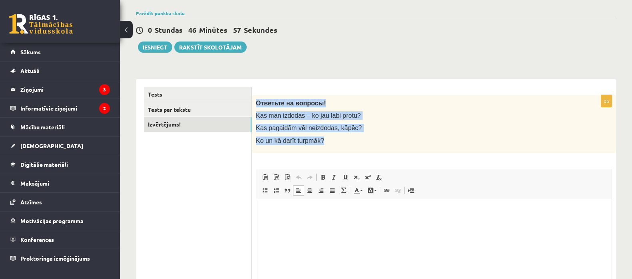
drag, startPoint x: 258, startPoint y: 101, endPoint x: 326, endPoint y: 142, distance: 79.6
click at [326, 142] on div "Ответьте на вопросы! Kas man izdodas – ko jau labi protu? Kas pagaidām vēl neiz…" at bounding box center [434, 124] width 364 height 58
copy div "Ответьте на вопросы! Kas man izdodas – ko jau labi protu? Kas pagaidām vēl neiz…"
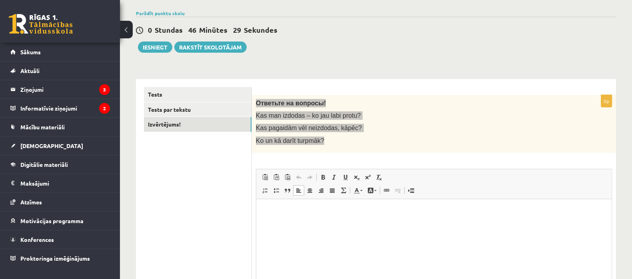
click at [283, 214] on p "Rich Text Editor, wiswyg-editor-user-answer-47363699587720" at bounding box center [433, 211] width 339 height 8
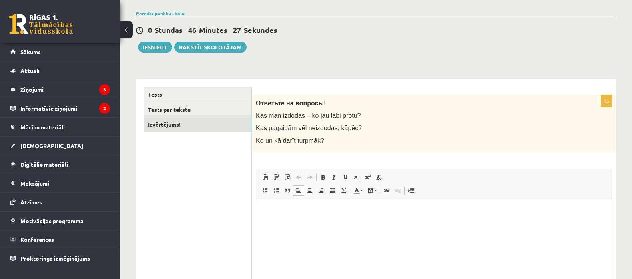
click at [378, 153] on div "0p Ответьте на вопросы! Kas man izdodas – ko jau labi protu? Kas pagaidām vēl n…" at bounding box center [434, 215] width 364 height 240
click at [300, 220] on html at bounding box center [433, 211] width 355 height 24
click at [203, 106] on link "Tests par tekstu" at bounding box center [197, 109] width 107 height 15
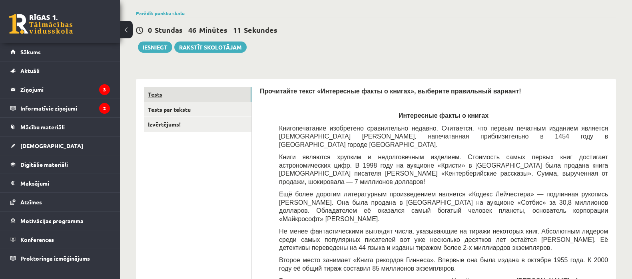
click at [200, 90] on link "Tests" at bounding box center [197, 94] width 107 height 15
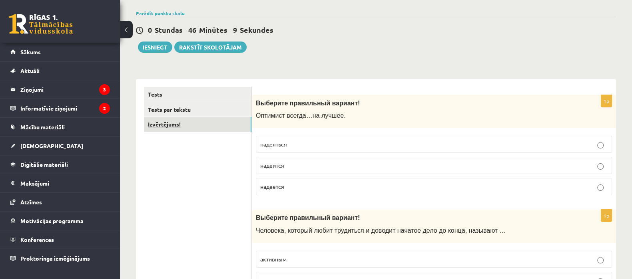
click at [200, 124] on link "Izvērtējums!" at bounding box center [197, 124] width 107 height 15
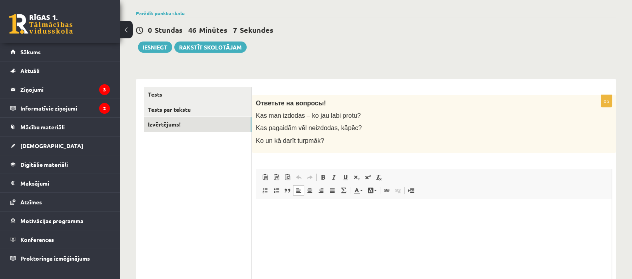
click at [267, 213] on p "Rich Text Editor, wiswyg-editor-user-answer-47363849961820" at bounding box center [433, 211] width 339 height 8
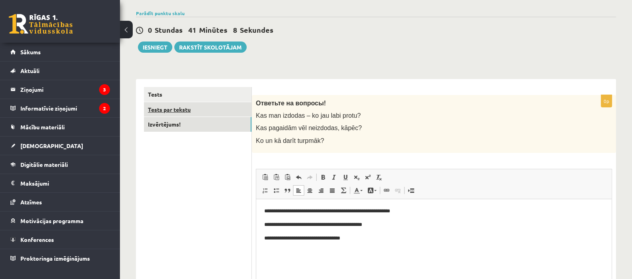
click at [186, 111] on link "Tests par tekstu" at bounding box center [197, 109] width 107 height 15
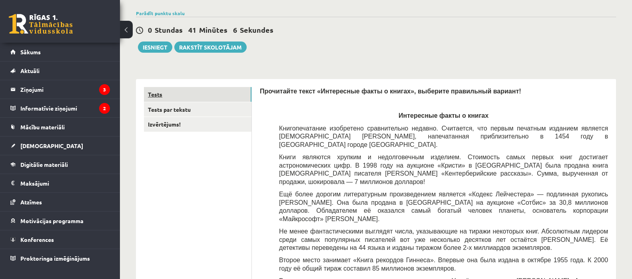
click at [186, 90] on link "Tests" at bounding box center [197, 94] width 107 height 15
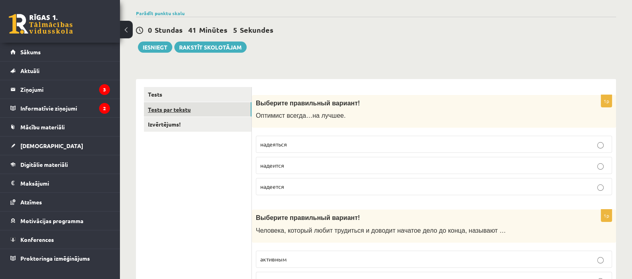
click at [187, 110] on link "Tests par tekstu" at bounding box center [197, 109] width 107 height 15
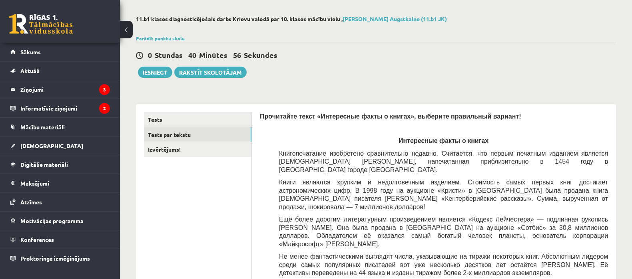
scroll to position [38, 0]
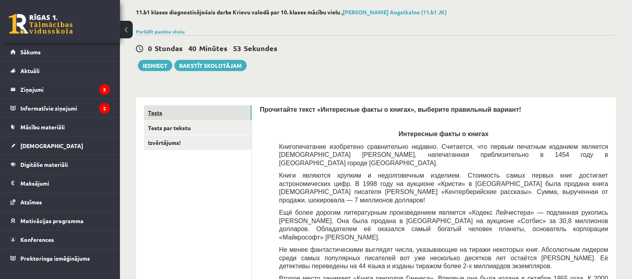
click at [218, 112] on link "Tests" at bounding box center [197, 113] width 107 height 15
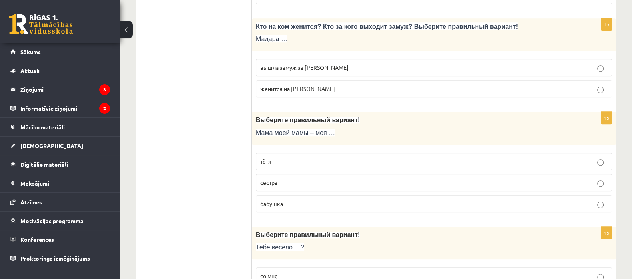
scroll to position [0, 0]
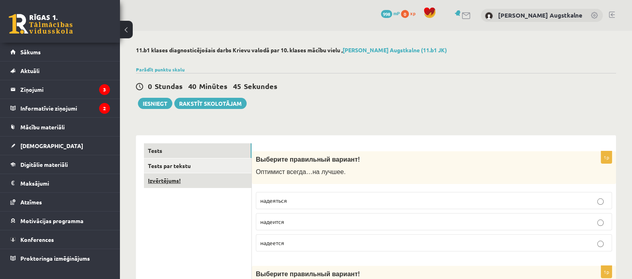
click at [235, 179] on link "Izvērtējums!" at bounding box center [197, 180] width 107 height 15
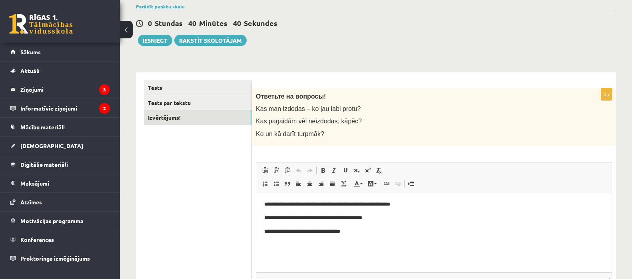
scroll to position [70, 0]
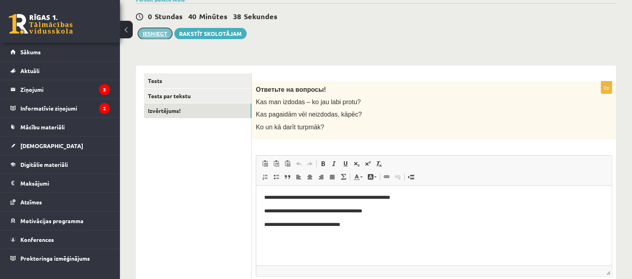
click at [153, 36] on button "Iesniegt" at bounding box center [155, 33] width 34 height 11
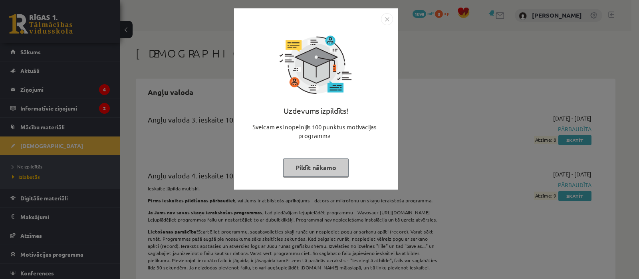
click at [334, 166] on button "Pildīt nākamo" at bounding box center [316, 168] width 66 height 18
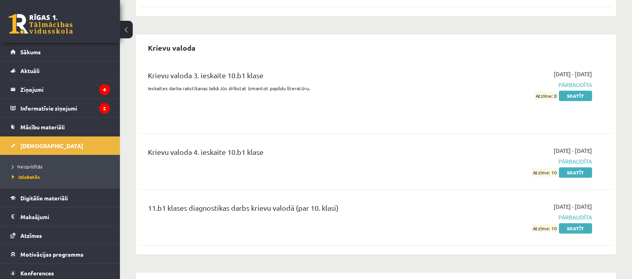
scroll to position [981, 0]
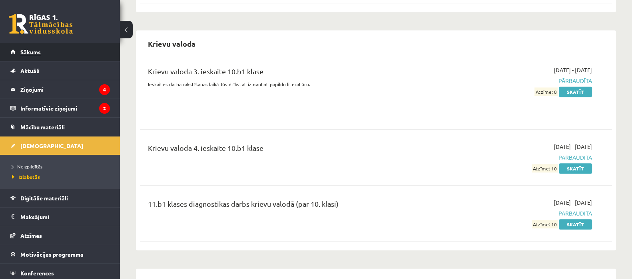
click at [88, 54] on link "Sākums" at bounding box center [60, 52] width 100 height 18
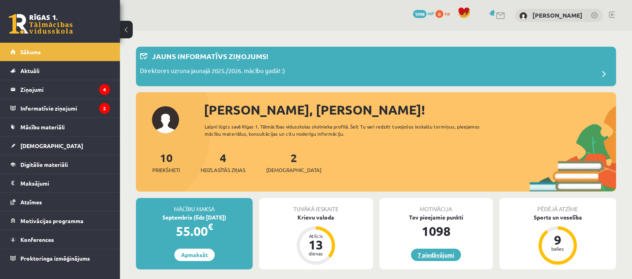
click at [447, 258] on link "7 piedāvājumi" at bounding box center [436, 255] width 50 height 12
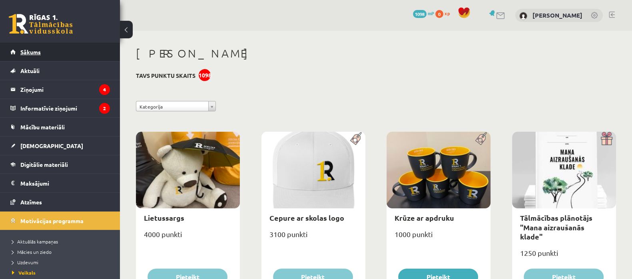
click at [54, 51] on link "Sākums" at bounding box center [60, 52] width 100 height 18
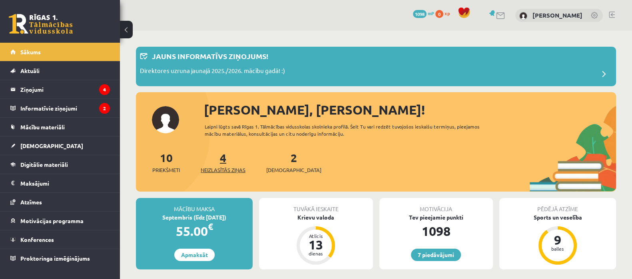
click at [226, 161] on link "4 Neizlasītās ziņas" at bounding box center [223, 163] width 45 height 24
click at [230, 170] on span "Neizlasītās ziņas" at bounding box center [223, 170] width 45 height 8
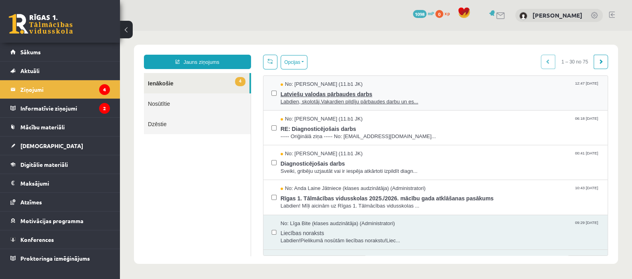
click at [337, 98] on span "Labdien, skolotāj.Vakardien pildīju pārbaudes darbu un es..." at bounding box center [440, 102] width 319 height 8
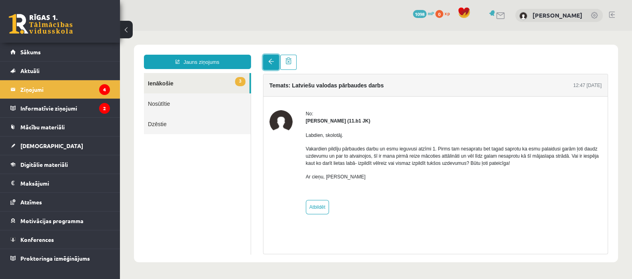
click at [272, 62] on span at bounding box center [271, 62] width 6 height 6
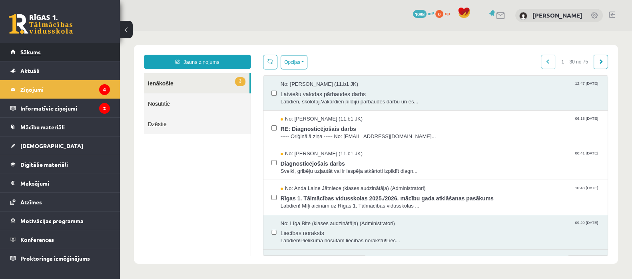
click at [104, 50] on link "Sākums" at bounding box center [60, 52] width 100 height 18
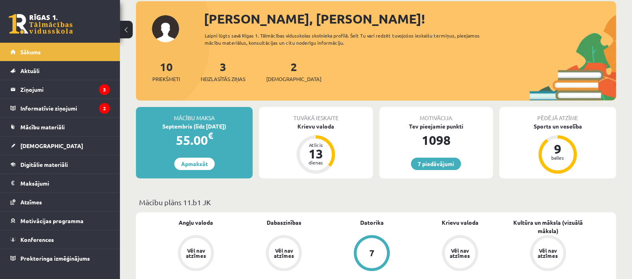
scroll to position [54, 0]
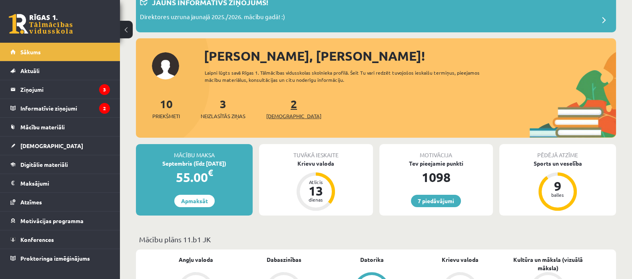
click at [281, 112] on span "[DEMOGRAPHIC_DATA]" at bounding box center [293, 116] width 55 height 8
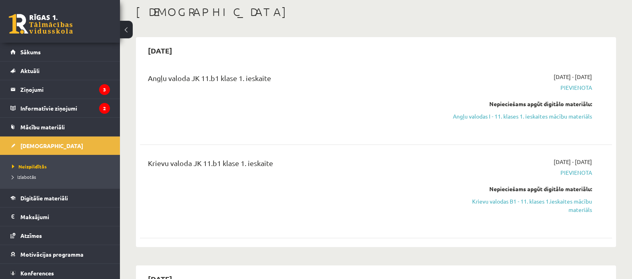
scroll to position [84, 0]
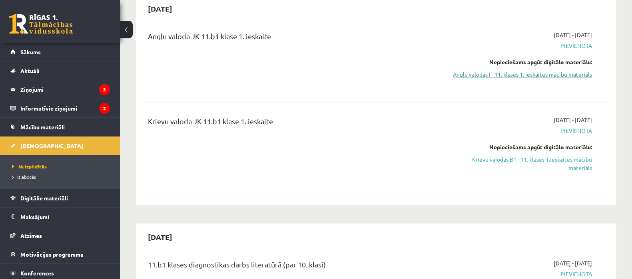
click at [580, 79] on link "Angļu valodas I - 11. klases 1. ieskaites mācību materiāls" at bounding box center [522, 74] width 140 height 8
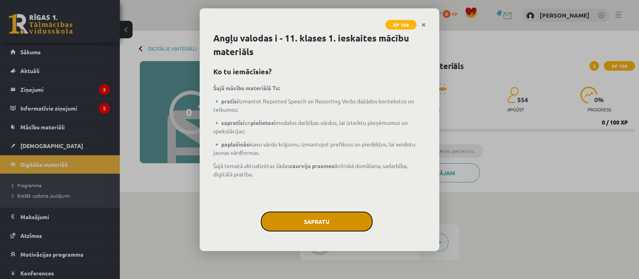
click at [326, 221] on button "Sapratu" at bounding box center [317, 222] width 112 height 20
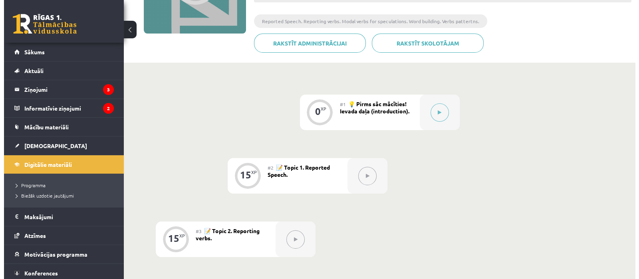
scroll to position [131, 0]
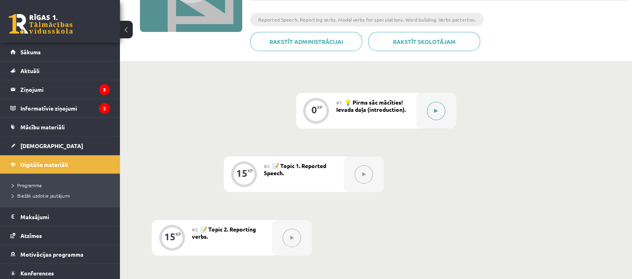
click at [441, 113] on button at bounding box center [436, 111] width 18 height 18
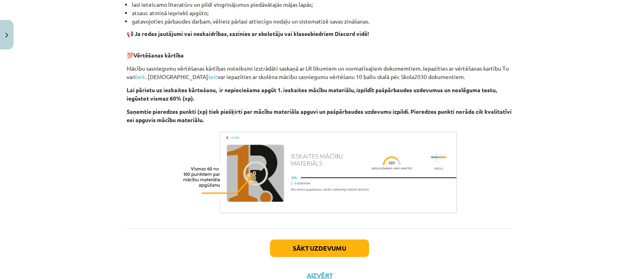
scroll to position [560, 0]
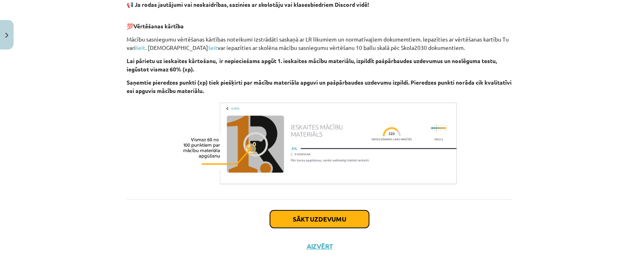
click at [353, 218] on button "Sākt uzdevumu" at bounding box center [319, 220] width 99 height 18
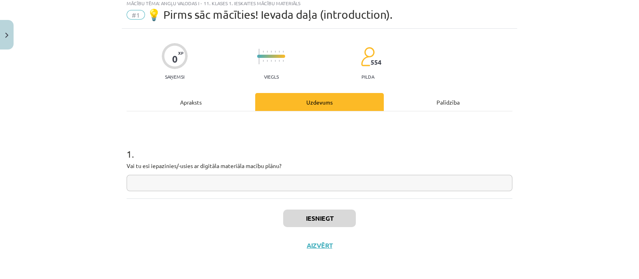
scroll to position [20, 0]
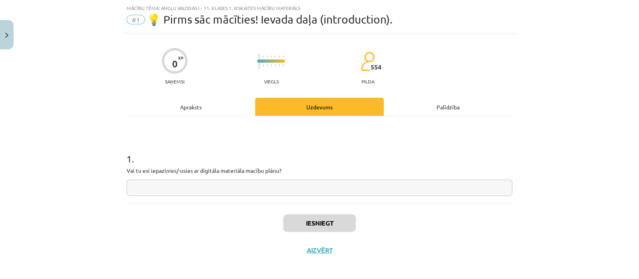
click at [307, 192] on input "text" at bounding box center [320, 188] width 386 height 16
type input "**********"
click at [318, 225] on button "Iesniegt" at bounding box center [319, 224] width 73 height 18
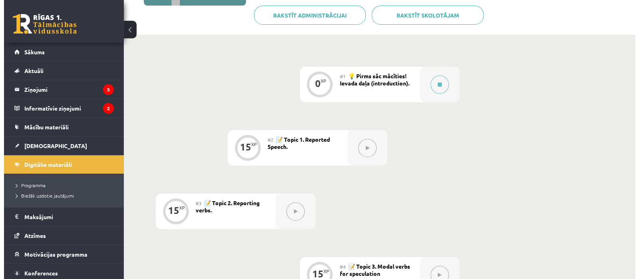
scroll to position [161, 0]
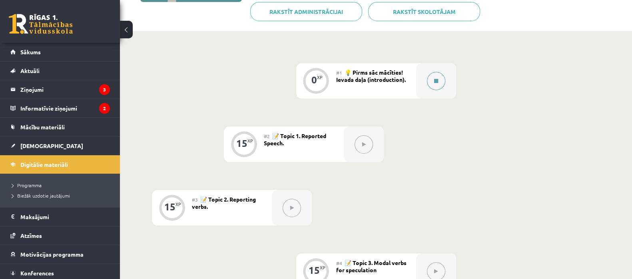
click at [434, 78] on button at bounding box center [436, 81] width 18 height 18
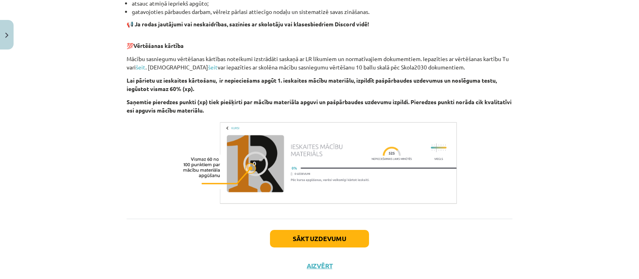
scroll to position [560, 0]
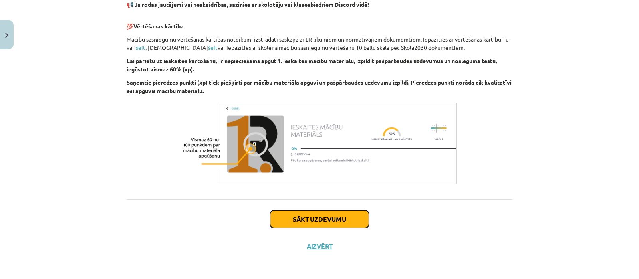
click at [339, 221] on button "Sākt uzdevumu" at bounding box center [319, 220] width 99 height 18
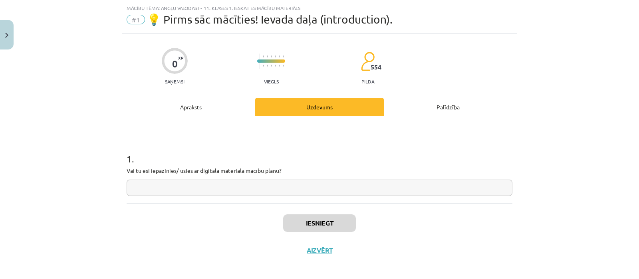
click at [348, 191] on input "text" at bounding box center [320, 188] width 386 height 16
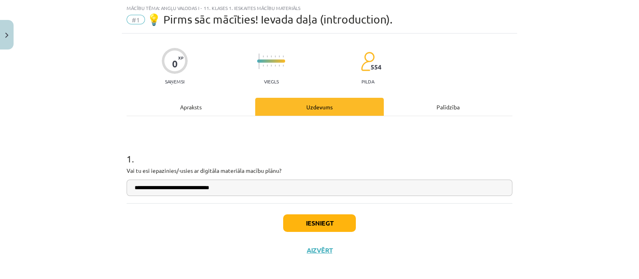
type input "**********"
click at [325, 221] on button "Iesniegt" at bounding box center [319, 224] width 73 height 18
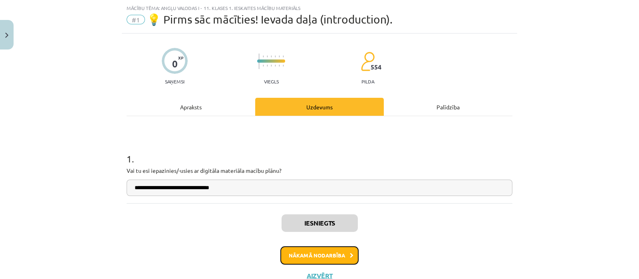
click at [336, 257] on button "Nākamā nodarbība" at bounding box center [320, 256] width 78 height 18
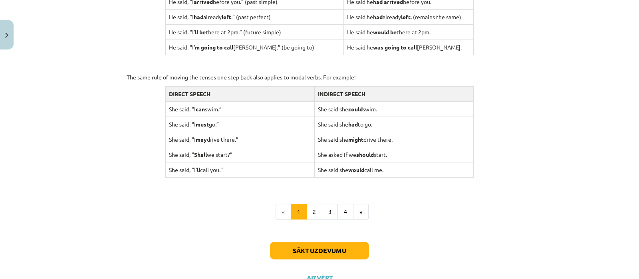
scroll to position [798, 0]
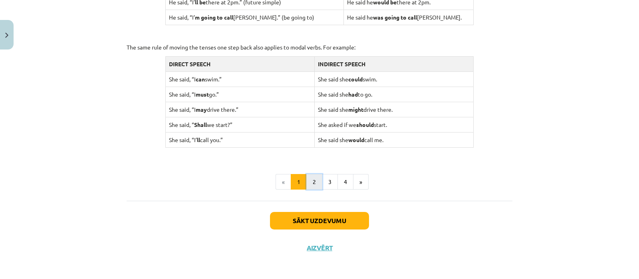
click at [313, 175] on button "2" at bounding box center [315, 182] width 16 height 16
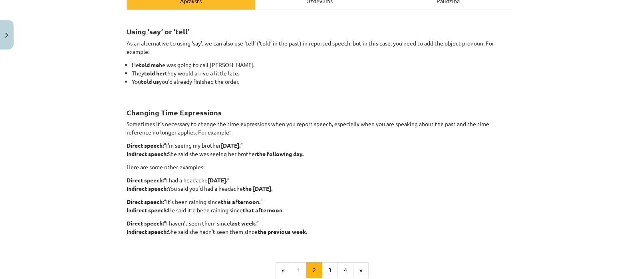
scroll to position [134, 0]
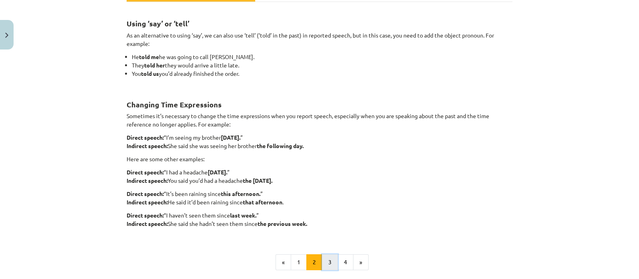
click at [322, 259] on button "3" at bounding box center [330, 263] width 16 height 16
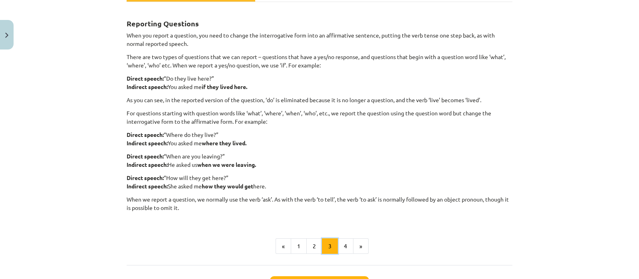
scroll to position [143, 0]
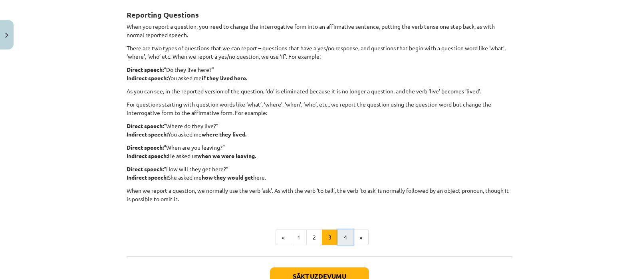
click at [340, 242] on button "4" at bounding box center [346, 238] width 16 height 16
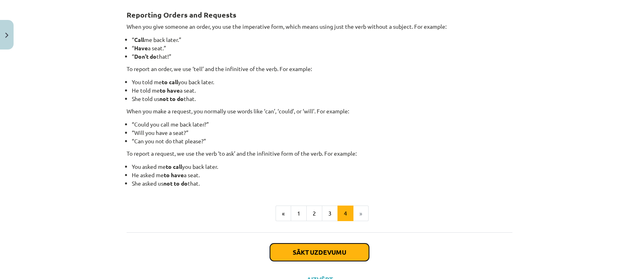
click at [331, 255] on button "Sākt uzdevumu" at bounding box center [319, 253] width 99 height 18
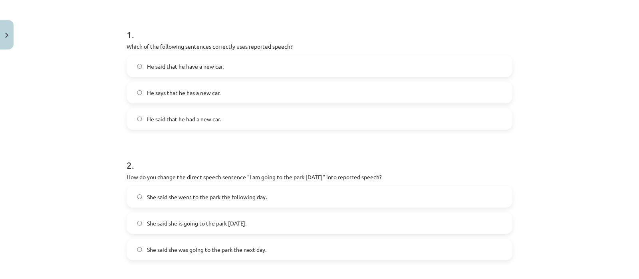
scroll to position [145, 0]
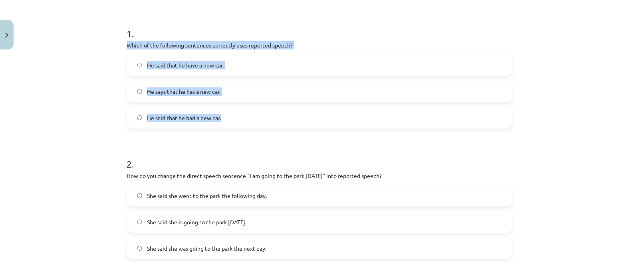
drag, startPoint x: 122, startPoint y: 45, endPoint x: 236, endPoint y: 114, distance: 133.4
copy div "Which of the following sentences correctly uses reported speech? He said that h…"
click at [236, 115] on label "He said that he had a new car." at bounding box center [319, 118] width 384 height 20
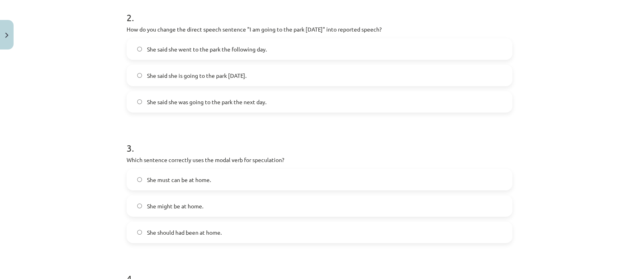
scroll to position [313, 0]
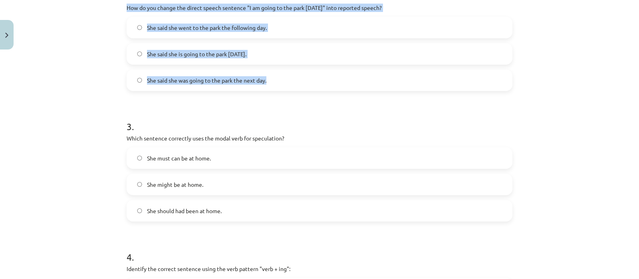
drag, startPoint x: 123, startPoint y: 7, endPoint x: 269, endPoint y: 77, distance: 161.8
click at [269, 77] on div "2 . How do you change the direct speech sentence "I am going to the park [DATE]…" at bounding box center [320, 33] width 386 height 115
copy div "How do you change the direct speech sentence "I am going to the park [DATE]" in…"
click at [273, 77] on label "She said she was going to the park the next day." at bounding box center [319, 80] width 384 height 20
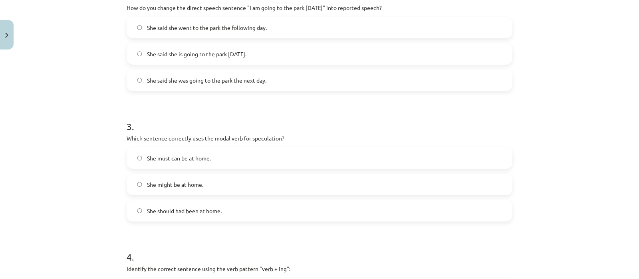
drag, startPoint x: 123, startPoint y: 137, endPoint x: 105, endPoint y: 135, distance: 18.5
click at [105, 135] on div "Mācību tēma: Angļu valodas i - 11. klases 1. ieskaites mācību materiāls #2 📝 To…" at bounding box center [319, 139] width 639 height 279
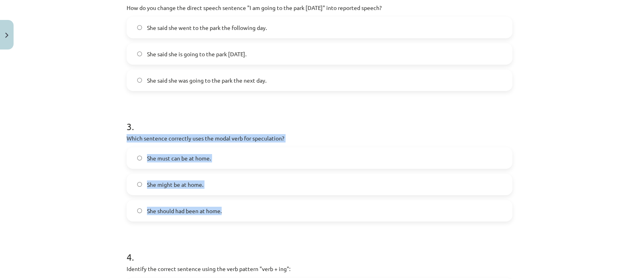
drag, startPoint x: 122, startPoint y: 137, endPoint x: 233, endPoint y: 207, distance: 131.6
click at [233, 207] on div "15 XP Saņemsi Viegls 554 pilda Apraksts Uzdevums Palīdzība 1 . Which of the fol…" at bounding box center [320, 148] width 396 height 816
copy div "Which sentence correctly uses the modal verb for speculation? She must can be a…"
click at [221, 181] on label "She might be at home." at bounding box center [319, 185] width 384 height 20
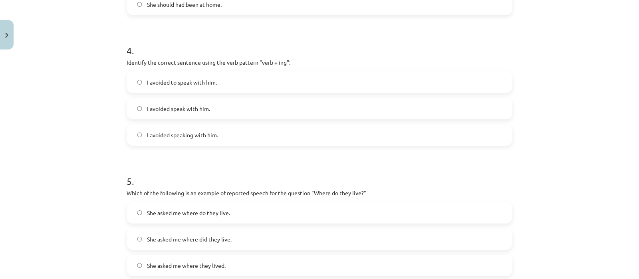
scroll to position [535, 0]
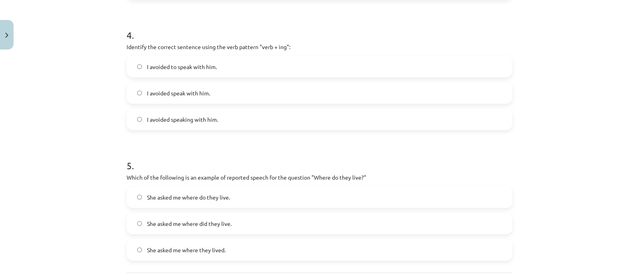
click at [175, 119] on span "I avoided speaking with him." at bounding box center [182, 119] width 71 height 8
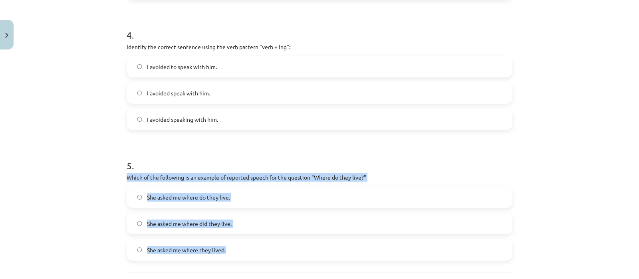
drag, startPoint x: 122, startPoint y: 179, endPoint x: 253, endPoint y: 255, distance: 151.1
click at [253, 255] on div "5 . Which of the following is an example of reported speech for the question "W…" at bounding box center [320, 203] width 386 height 115
copy div "Which of the following is an example of reported speech for the question "Where…"
click at [233, 247] on label "She asked me where they lived." at bounding box center [319, 250] width 384 height 20
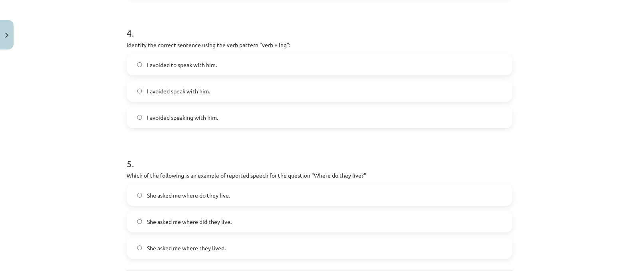
scroll to position [609, 0]
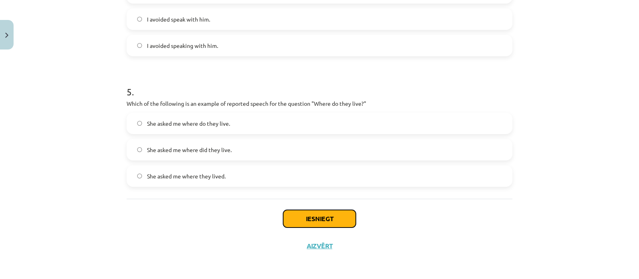
click at [323, 224] on button "Iesniegt" at bounding box center [319, 219] width 73 height 18
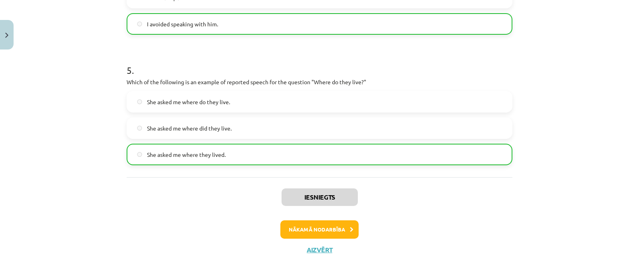
scroll to position [635, 0]
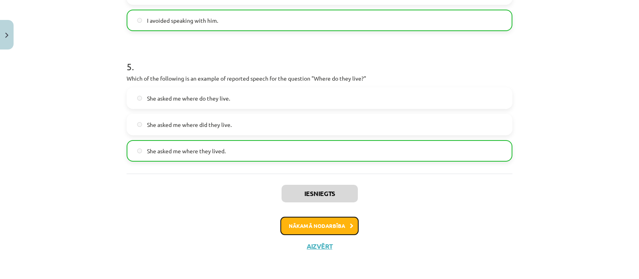
click at [341, 223] on button "Nākamā nodarbība" at bounding box center [320, 226] width 78 height 18
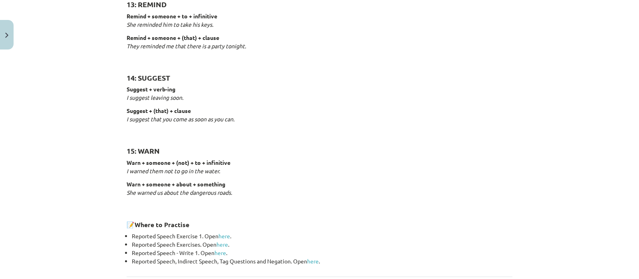
scroll to position [1262, 0]
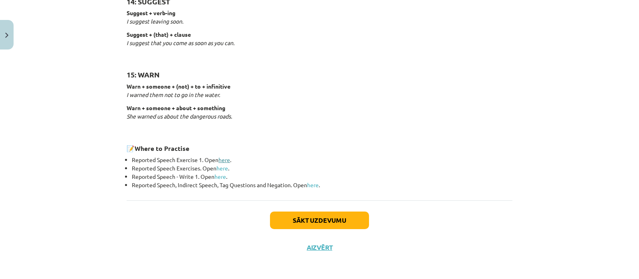
click at [223, 159] on link "here" at bounding box center [225, 159] width 12 height 7
click at [301, 219] on button "Sākt uzdevumu" at bounding box center [319, 221] width 99 height 18
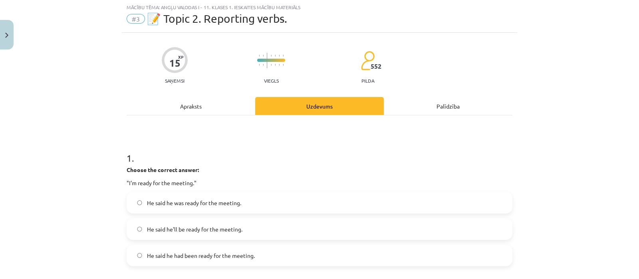
scroll to position [20, 0]
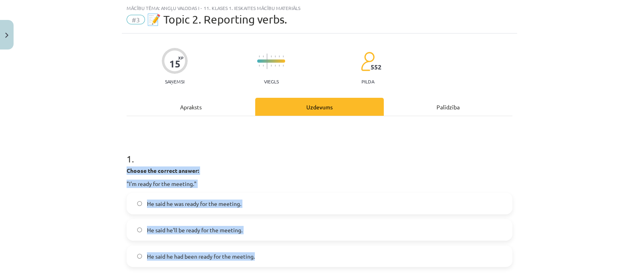
drag, startPoint x: 123, startPoint y: 170, endPoint x: 267, endPoint y: 252, distance: 165.8
click at [267, 252] on div "1 . Choose the correct answer: "I'm ready for the meeting." He said he was read…" at bounding box center [320, 203] width 386 height 128
copy div "Choose the correct answer: "I'm ready for the meeting." He said he was ready fo…"
click at [248, 197] on label "He said he was ready for the meeting." at bounding box center [319, 204] width 384 height 20
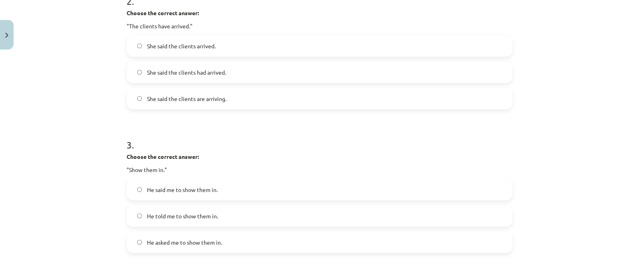
scroll to position [318, 0]
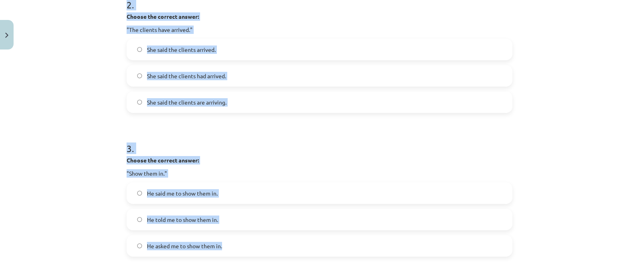
drag, startPoint x: 118, startPoint y: 6, endPoint x: 245, endPoint y: 239, distance: 265.0
click at [245, 239] on div "15 XP Saņemsi Viegls 552 pilda Apraksts Uzdevums Palīdzība 1 . Choose the corre…" at bounding box center [320, 176] width 396 height 882
copy form "2 . Choose the correct answer: "The clients have arrived." She said the clients…"
click at [275, 70] on label "She said the clients had arrived." at bounding box center [319, 76] width 384 height 20
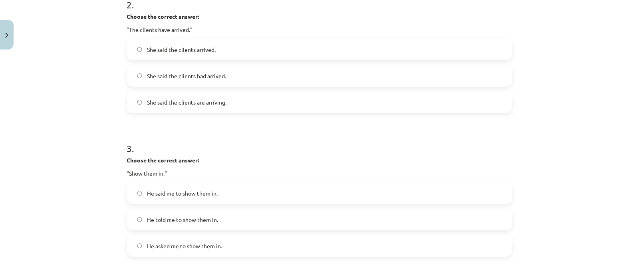
click at [212, 223] on span "He told me to show them in." at bounding box center [182, 220] width 71 height 8
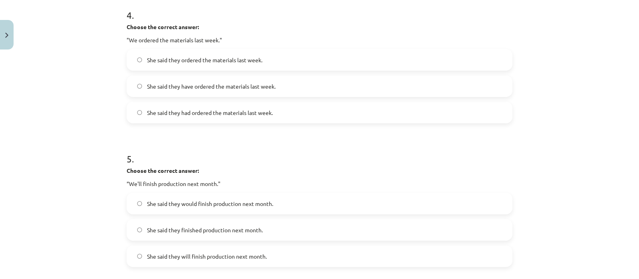
scroll to position [599, 0]
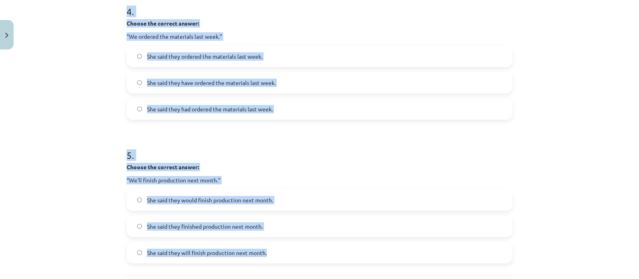
drag, startPoint x: 120, startPoint y: 11, endPoint x: 281, endPoint y: 251, distance: 288.6
copy form "4 . Choose the correct answer: "We ordered the materials last week." She said t…"
click at [287, 105] on label "She said they had ordered the materials last week." at bounding box center [319, 109] width 384 height 20
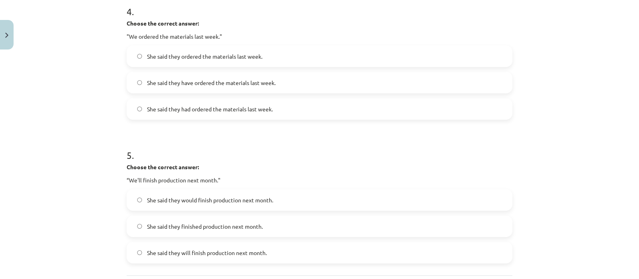
click at [251, 196] on span "She said they would finish production next month." at bounding box center [210, 200] width 126 height 8
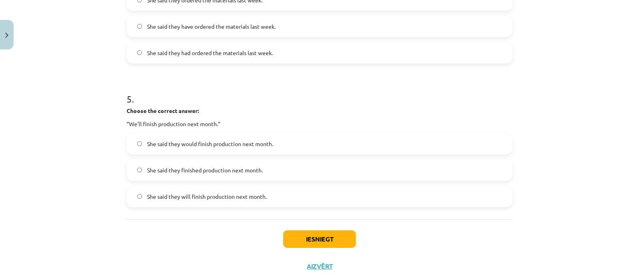
scroll to position [675, 0]
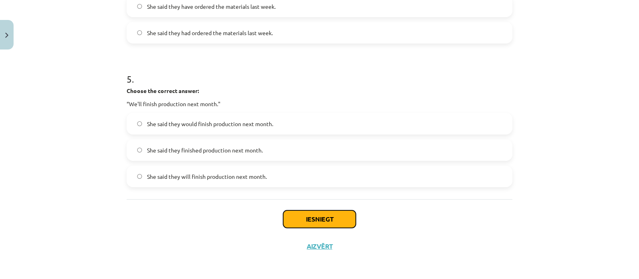
click at [316, 225] on button "Iesniegt" at bounding box center [319, 220] width 73 height 18
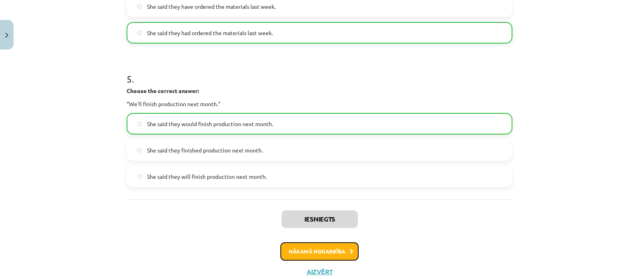
click at [324, 253] on button "Nākamā nodarbība" at bounding box center [320, 252] width 78 height 18
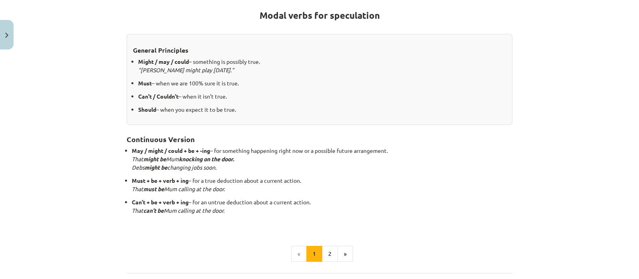
scroll to position [157, 0]
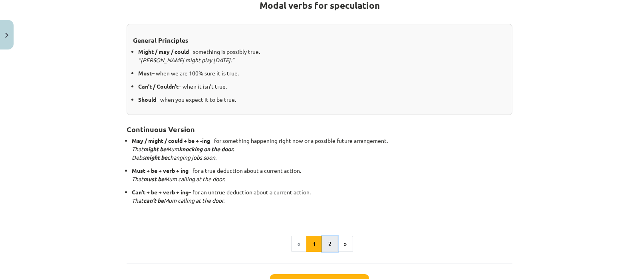
click at [328, 243] on button "2" at bounding box center [330, 244] width 16 height 16
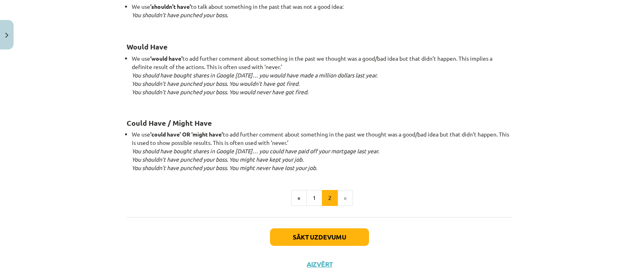
scroll to position [793, 0]
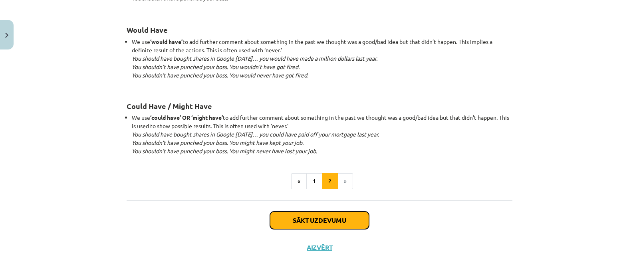
click at [353, 216] on button "Sākt uzdevumu" at bounding box center [319, 221] width 99 height 18
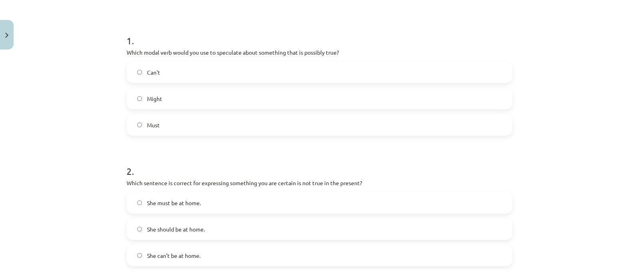
scroll to position [20, 0]
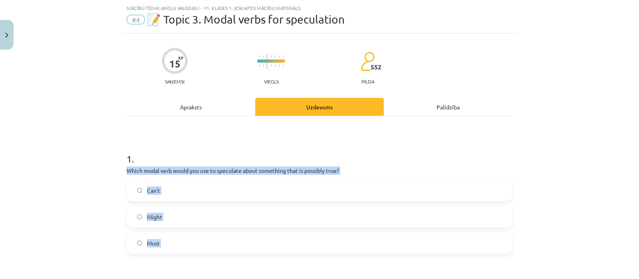
drag, startPoint x: 121, startPoint y: 168, endPoint x: 224, endPoint y: 255, distance: 134.5
click at [76, 235] on div "Mācību tēma: Angļu valodas i - 11. klases 1. ieskaites mācību materiāls #4 📝 To…" at bounding box center [319, 139] width 639 height 279
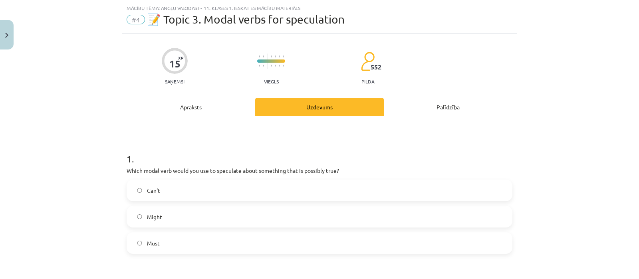
click at [180, 219] on label "Might" at bounding box center [319, 217] width 384 height 20
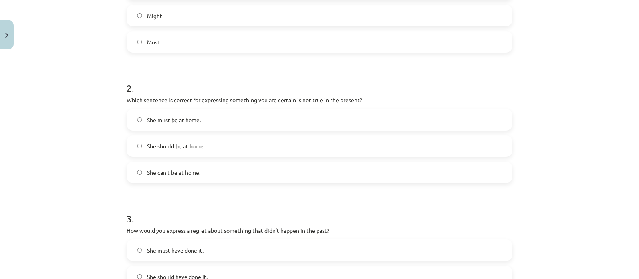
scroll to position [227, 0]
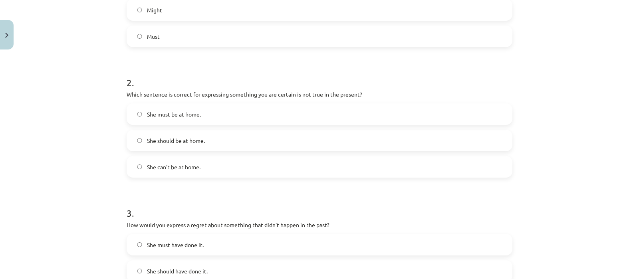
click at [211, 165] on label "She can't be at home." at bounding box center [319, 167] width 384 height 20
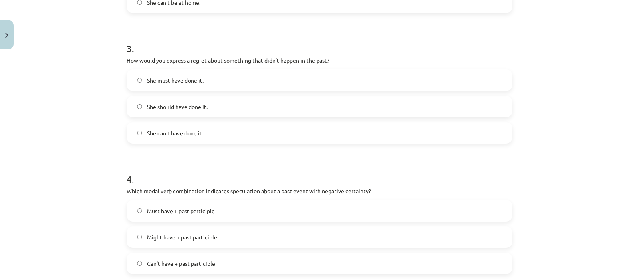
scroll to position [406, 0]
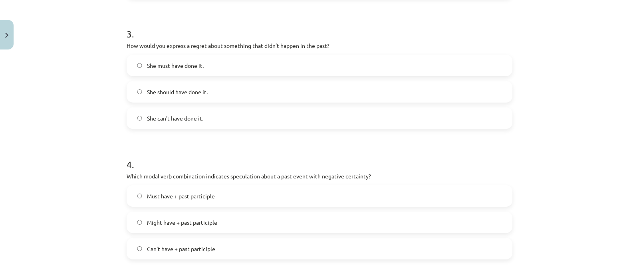
click at [152, 94] on span "She should have done it." at bounding box center [177, 92] width 61 height 8
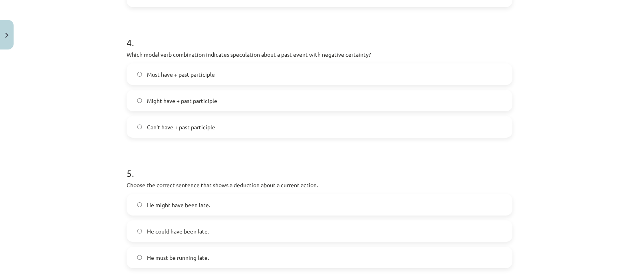
scroll to position [535, 0]
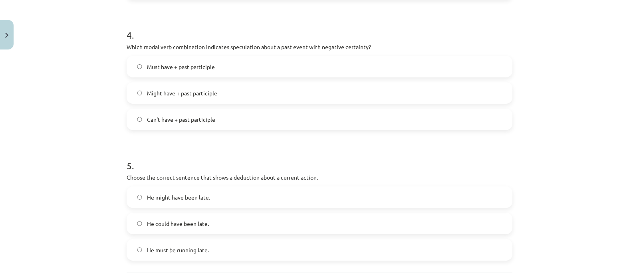
click at [248, 119] on label "Can't have + past participle" at bounding box center [319, 119] width 384 height 20
click at [173, 252] on span "He must be running late." at bounding box center [178, 250] width 62 height 8
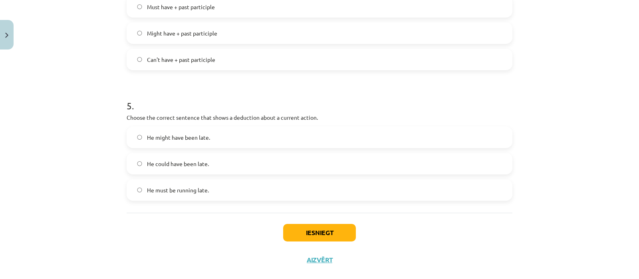
scroll to position [609, 0]
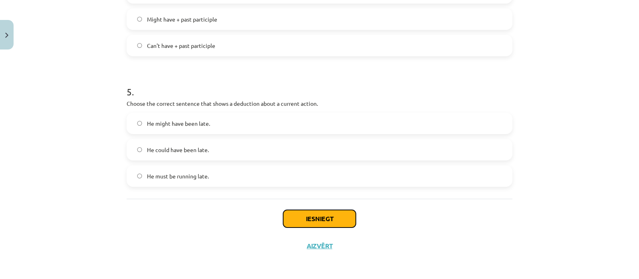
click at [327, 225] on button "Iesniegt" at bounding box center [319, 219] width 73 height 18
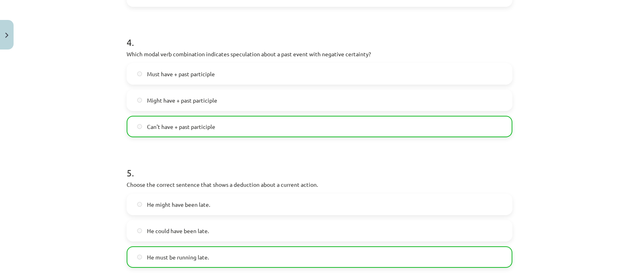
scroll to position [635, 0]
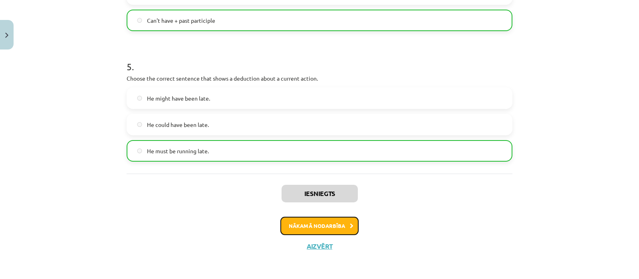
click at [340, 223] on button "Nākamā nodarbība" at bounding box center [320, 226] width 78 height 18
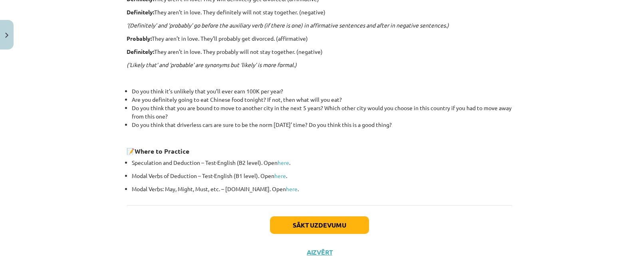
scroll to position [271, 0]
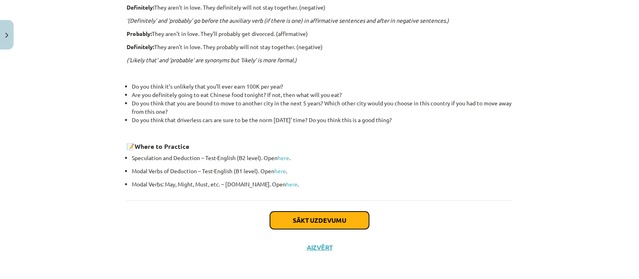
click at [350, 218] on button "Sākt uzdevumu" at bounding box center [319, 221] width 99 height 18
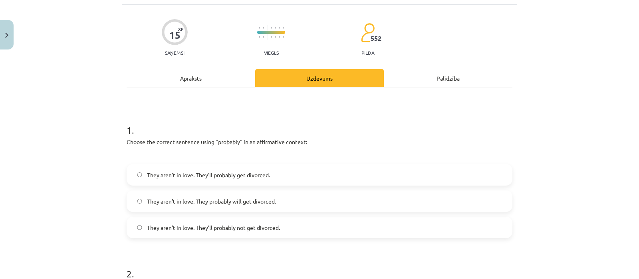
scroll to position [20, 0]
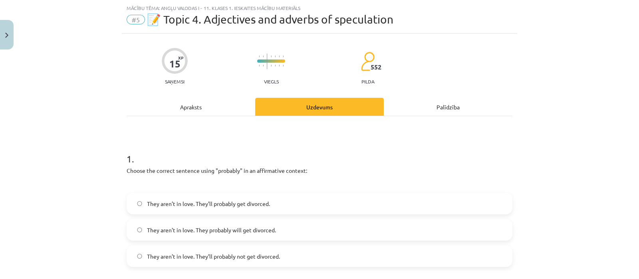
drag, startPoint x: 165, startPoint y: 149, endPoint x: 154, endPoint y: 157, distance: 13.4
click at [154, 157] on h1 "1 ." at bounding box center [320, 151] width 386 height 25
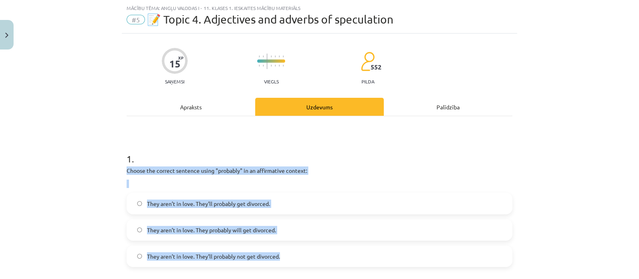
drag, startPoint x: 122, startPoint y: 169, endPoint x: 301, endPoint y: 244, distance: 194.4
copy div "Choose the correct sentence using "probably" in an affirmative context: They ar…"
click at [292, 197] on label "They aren’t in love. They’ll probably get divorced." at bounding box center [319, 204] width 384 height 20
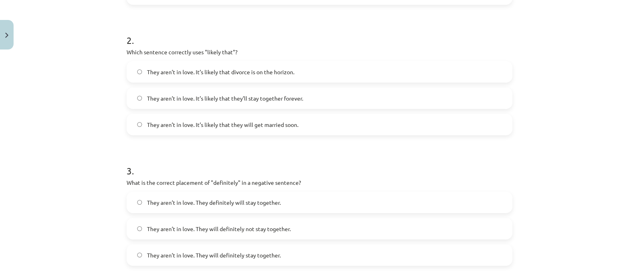
scroll to position [285, 0]
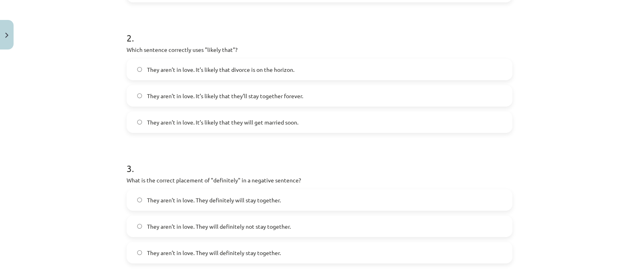
click at [238, 70] on span "They aren’t in love. It’s likely that divorce is on the horizon." at bounding box center [220, 70] width 147 height 8
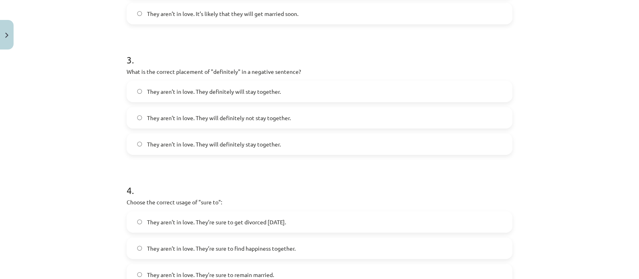
scroll to position [403, 0]
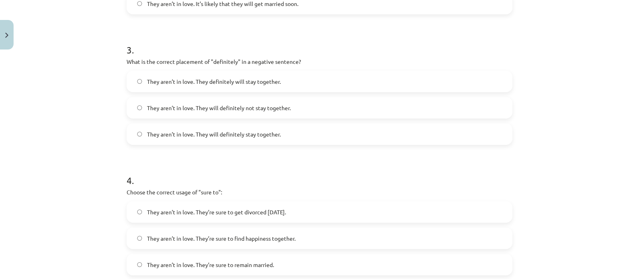
click at [187, 102] on label "They aren’t in love. They will definitely not stay together." at bounding box center [319, 108] width 384 height 20
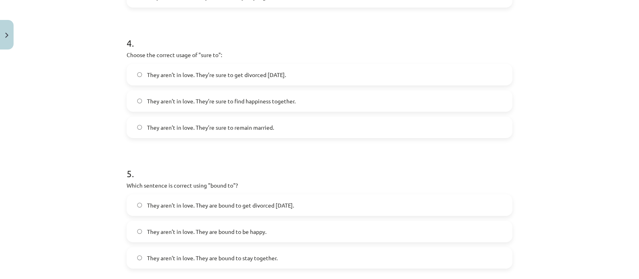
scroll to position [565, 0]
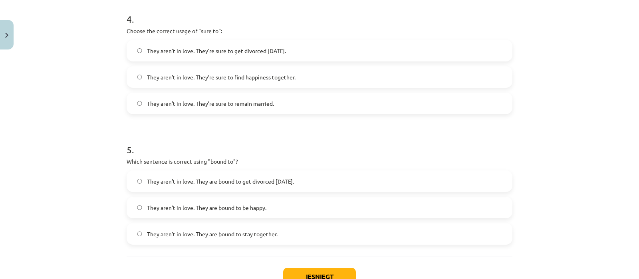
click at [186, 73] on span "They aren’t in love. They’re sure to find happiness together." at bounding box center [221, 77] width 149 height 8
click at [175, 176] on label "They aren’t in love. They are bound to get divorced [DATE]." at bounding box center [319, 181] width 384 height 20
click at [299, 271] on button "Iesniegt" at bounding box center [319, 277] width 73 height 18
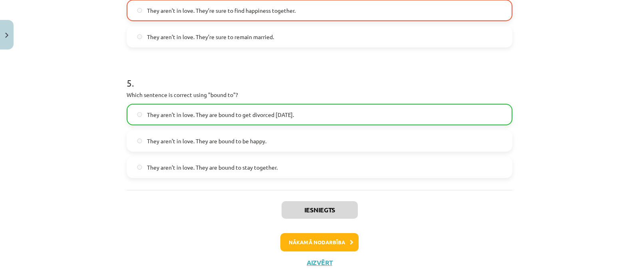
scroll to position [643, 0]
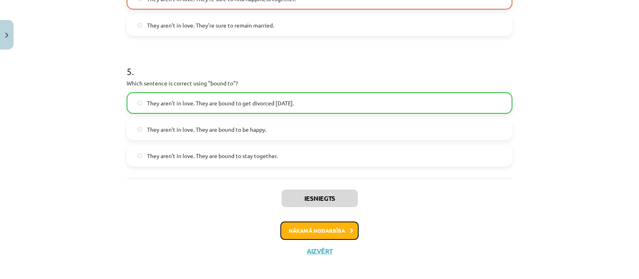
click at [312, 229] on button "Nākamā nodarbība" at bounding box center [320, 231] width 78 height 18
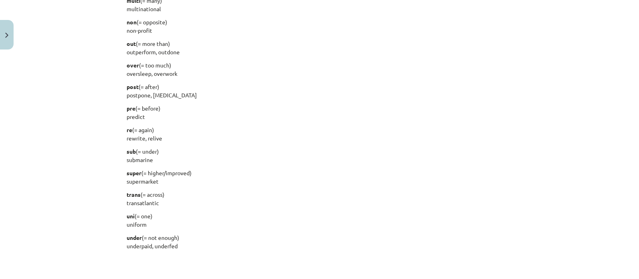
scroll to position [1023, 0]
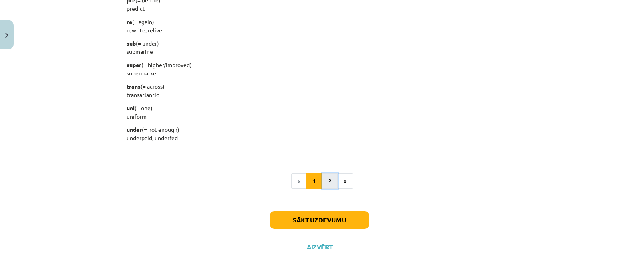
click at [328, 184] on button "2" at bounding box center [330, 181] width 16 height 16
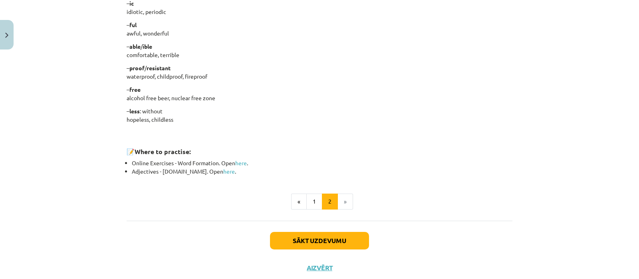
scroll to position [698, 0]
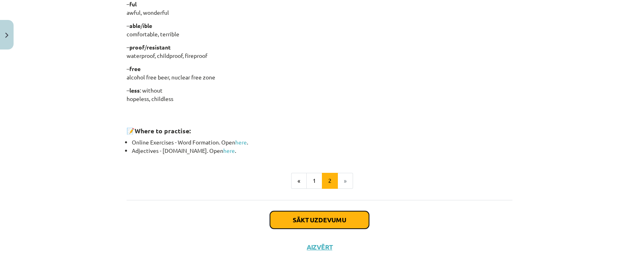
click at [352, 217] on button "Sākt uzdevumu" at bounding box center [319, 220] width 99 height 18
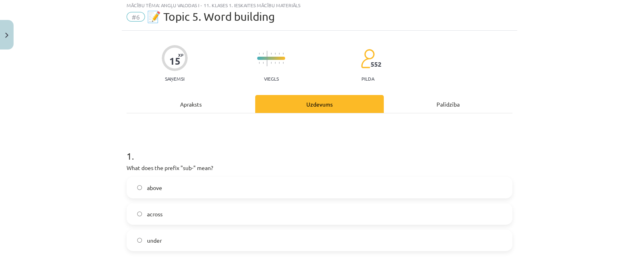
scroll to position [20, 0]
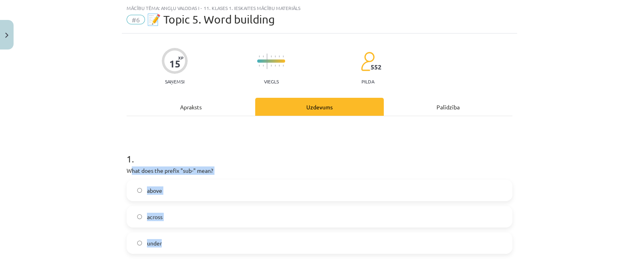
drag, startPoint x: 125, startPoint y: 171, endPoint x: 198, endPoint y: 235, distance: 96.5
click at [198, 235] on div "1 . What does the prefix "sub-" mean? above across under" at bounding box center [320, 196] width 386 height 115
copy div "hat does the prefix "sub-" mean? above across under"
click at [172, 243] on label "under" at bounding box center [319, 243] width 384 height 20
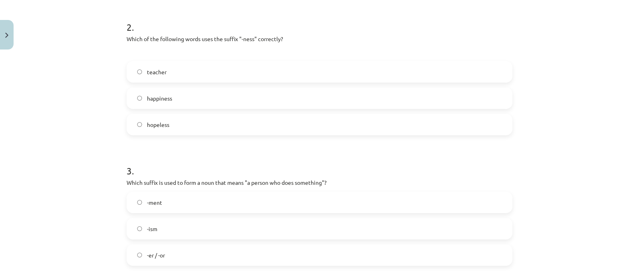
scroll to position [283, 0]
click at [177, 94] on label "happiness" at bounding box center [319, 97] width 384 height 20
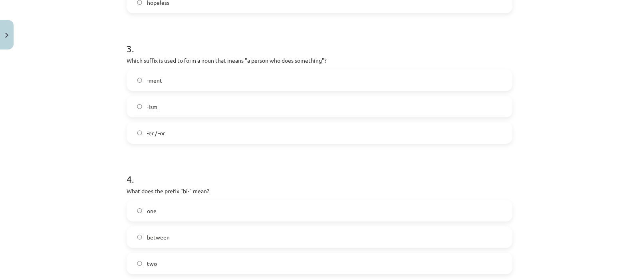
scroll to position [420, 0]
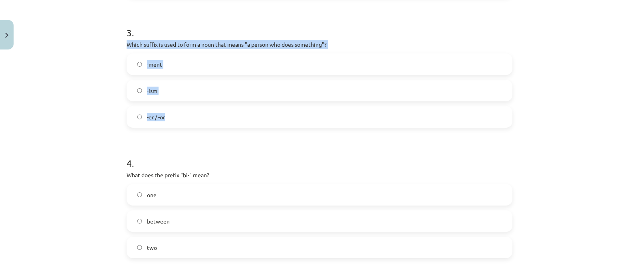
drag, startPoint x: 122, startPoint y: 45, endPoint x: 183, endPoint y: 122, distance: 98.7
click at [183, 122] on div "15 XP Saņemsi Viegls 552 pilda Apraksts Uzdevums Palīdzība 1 . What does the pr…" at bounding box center [320, 47] width 396 height 829
copy div "Which suffix is used to form a noun that means "a person who does something"? -…"
click at [172, 115] on label "-er / -or" at bounding box center [319, 117] width 384 height 20
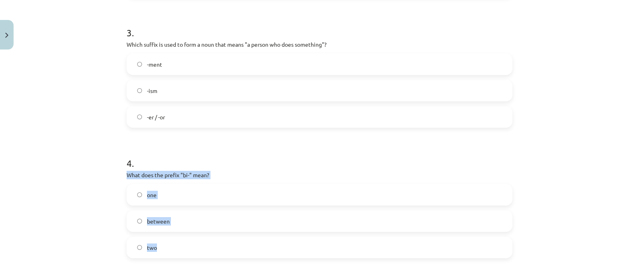
drag, startPoint x: 119, startPoint y: 175, endPoint x: 189, endPoint y: 251, distance: 103.0
click at [189, 251] on div "15 XP Saņemsi Viegls 552 pilda Apraksts Uzdevums Palīdzība 1 . What does the pr…" at bounding box center [320, 47] width 396 height 829
click at [174, 247] on label "two" at bounding box center [319, 248] width 384 height 20
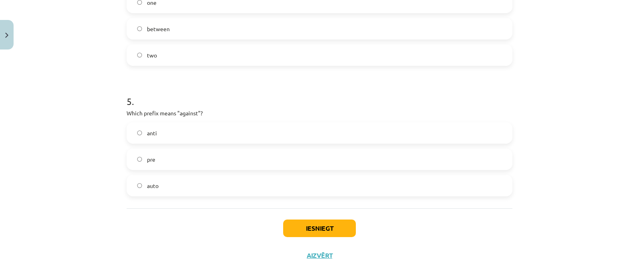
scroll to position [622, 0]
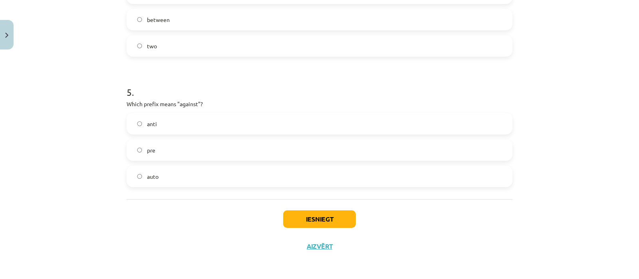
click at [136, 118] on label "anti" at bounding box center [319, 124] width 384 height 20
click at [304, 213] on button "Iesniegt" at bounding box center [319, 220] width 73 height 18
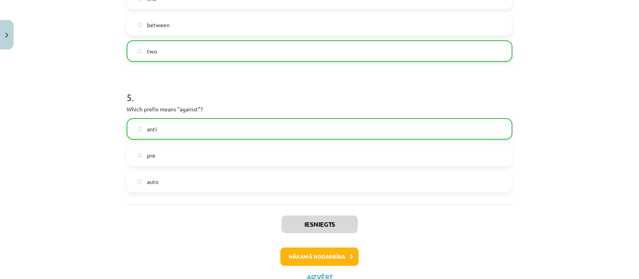
scroll to position [647, 0]
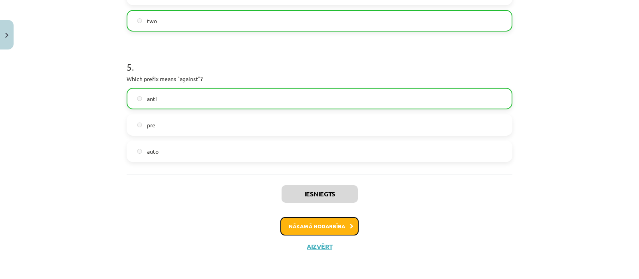
click at [337, 223] on button "Nākamā nodarbība" at bounding box center [320, 226] width 78 height 18
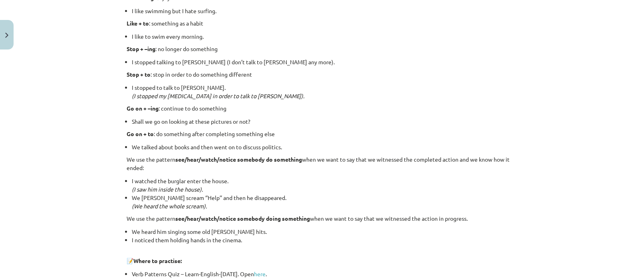
scroll to position [1083, 0]
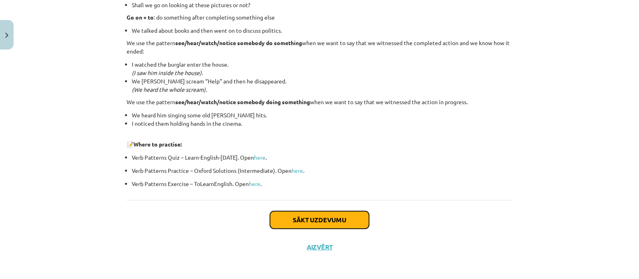
click at [339, 220] on button "Sākt uzdevumu" at bounding box center [319, 220] width 99 height 18
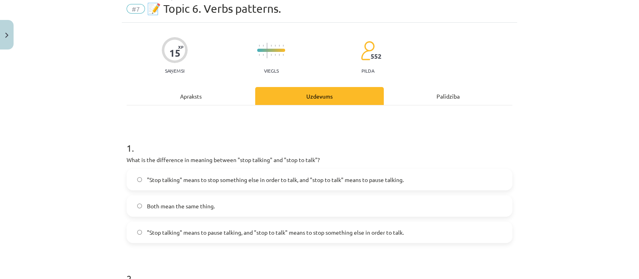
scroll to position [20, 0]
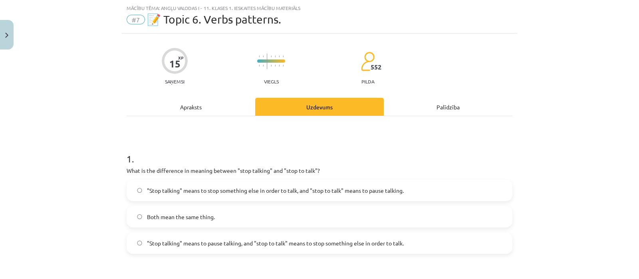
click at [209, 189] on span ""Stop talking" means to stop something else in order to talk, and "stop to talk…" at bounding box center [275, 191] width 257 height 8
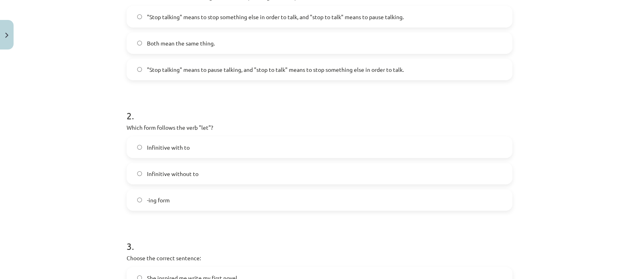
scroll to position [273, 0]
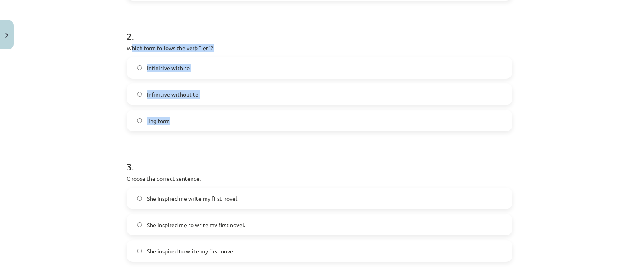
drag, startPoint x: 126, startPoint y: 51, endPoint x: 208, endPoint y: 124, distance: 109.8
click at [208, 124] on div "2 . Which form follows the verb "let"? Infinitive with to Infinitive without to…" at bounding box center [320, 74] width 386 height 115
click at [227, 97] on label "Infinitive without to" at bounding box center [319, 94] width 384 height 20
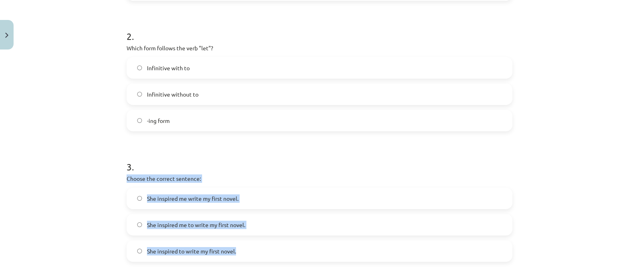
drag, startPoint x: 122, startPoint y: 177, endPoint x: 253, endPoint y: 248, distance: 148.8
click at [253, 248] on div "15 XP Saņemsi Viegls 552 pilda Apraksts Uzdevums Palīdzība 1 . What is the diff…" at bounding box center [320, 188] width 396 height 816
click at [254, 198] on label "She inspired me write my first novel." at bounding box center [319, 199] width 384 height 20
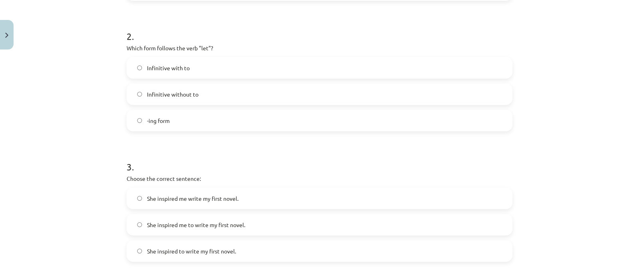
click at [277, 223] on label "She inspired me to write my first novel." at bounding box center [319, 225] width 384 height 20
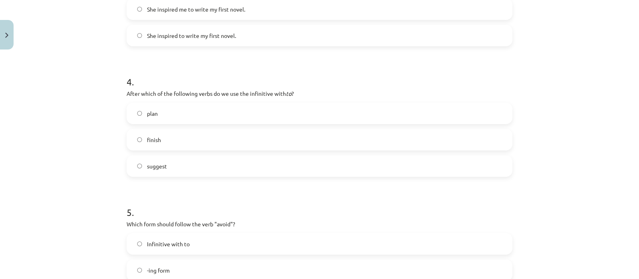
scroll to position [509, 0]
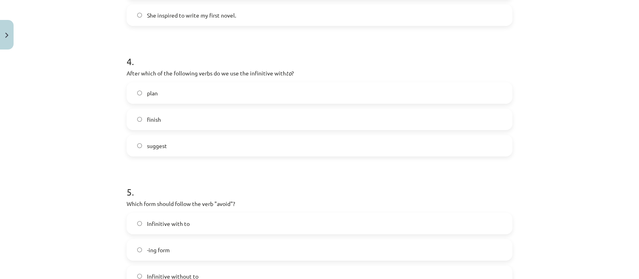
click at [154, 93] on label "plan" at bounding box center [319, 93] width 384 height 20
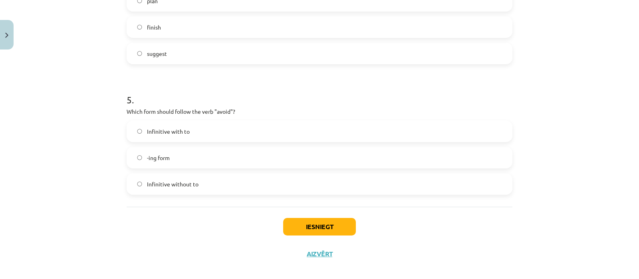
scroll to position [609, 0]
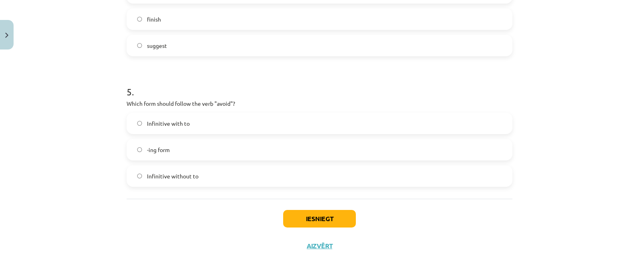
click at [224, 155] on label "-ing form" at bounding box center [319, 150] width 384 height 20
click at [304, 213] on button "Iesniegt" at bounding box center [319, 219] width 73 height 18
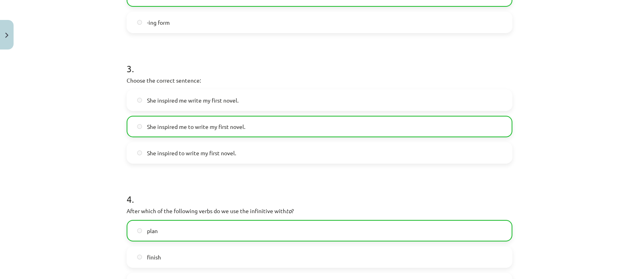
scroll to position [635, 0]
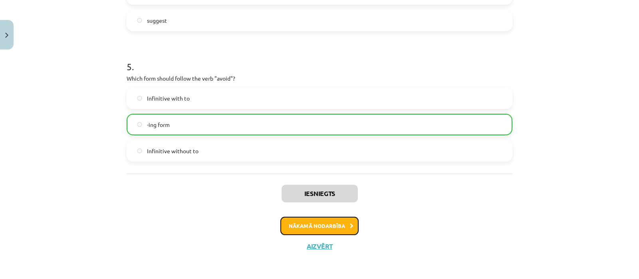
click at [350, 226] on icon at bounding box center [352, 226] width 4 height 5
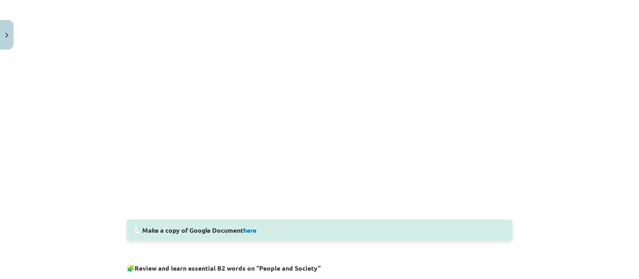
scroll to position [226, 0]
click at [246, 228] on link "here" at bounding box center [249, 229] width 13 height 8
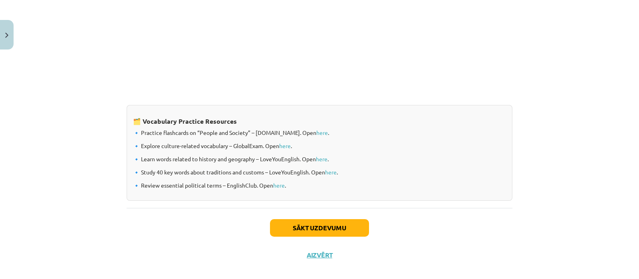
scroll to position [663, 0]
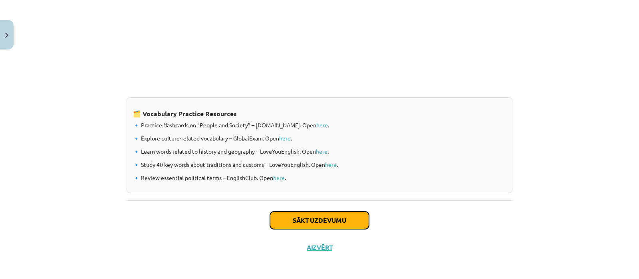
click at [321, 222] on button "Sākt uzdevumu" at bounding box center [319, 221] width 99 height 18
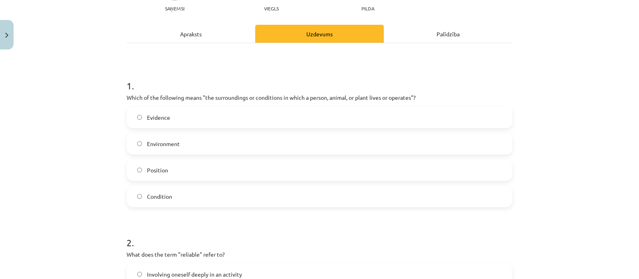
scroll to position [125, 0]
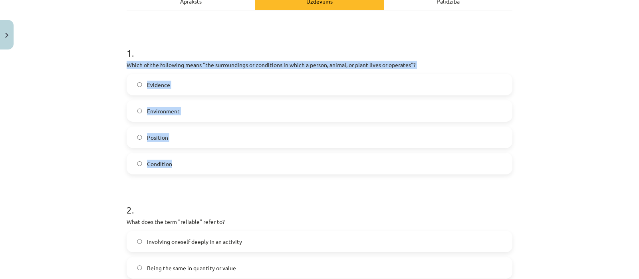
drag, startPoint x: 123, startPoint y: 64, endPoint x: 214, endPoint y: 167, distance: 137.0
click at [214, 167] on div "1 . Which of the following means "the surroundings or conditions in which a per…" at bounding box center [320, 104] width 386 height 141
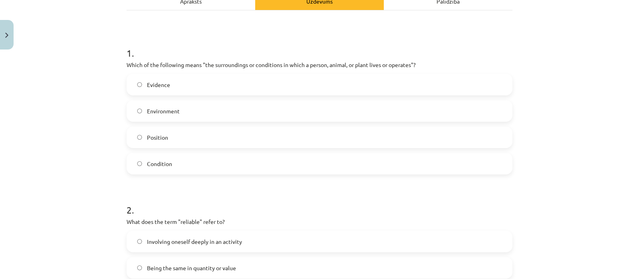
click at [208, 193] on h1 "2 ." at bounding box center [320, 203] width 386 height 25
click at [191, 113] on label "Environment" at bounding box center [319, 111] width 384 height 20
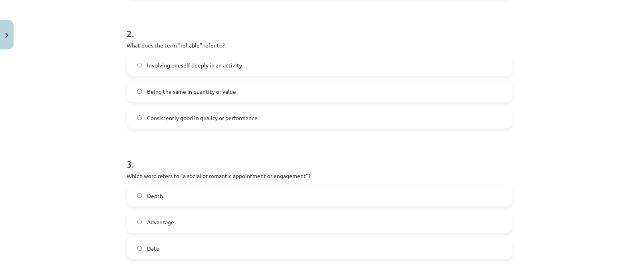
scroll to position [308, 0]
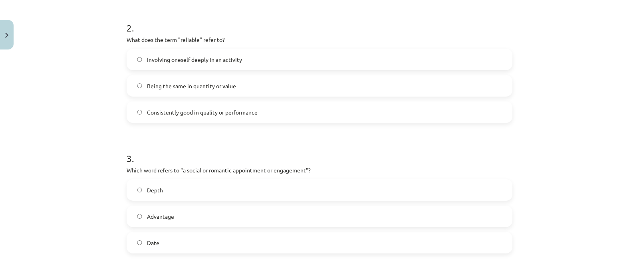
click at [200, 114] on span "Consistently good in quality or performance" at bounding box center [202, 112] width 111 height 8
click at [171, 244] on label "Date" at bounding box center [319, 243] width 384 height 20
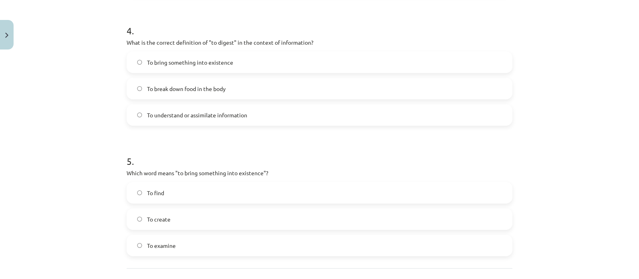
scroll to position [575, 0]
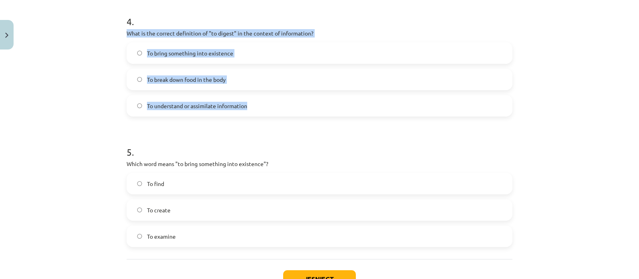
drag, startPoint x: 124, startPoint y: 34, endPoint x: 253, endPoint y: 101, distance: 145.0
click at [253, 101] on div "4 . What is the correct definition of "to digest" in the context of information…" at bounding box center [320, 59] width 386 height 115
click at [194, 103] on span "To understand or assimilate information" at bounding box center [197, 106] width 100 height 8
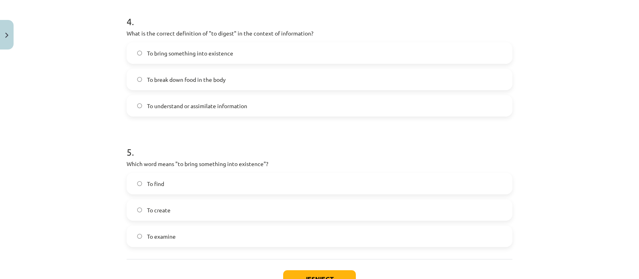
click at [168, 214] on label "To create" at bounding box center [319, 210] width 384 height 20
click at [297, 273] on button "Iesniegt" at bounding box center [319, 280] width 73 height 18
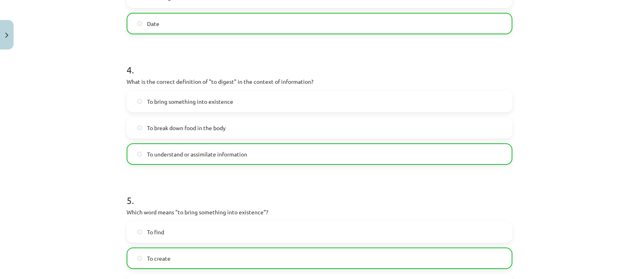
scroll to position [661, 0]
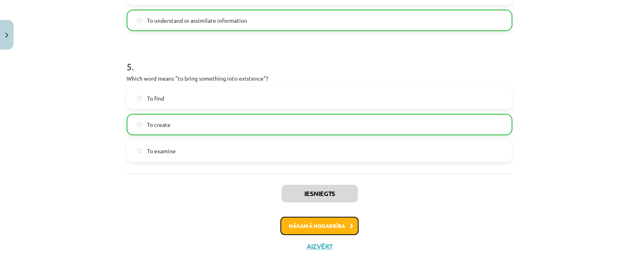
click at [338, 227] on button "Nākamā nodarbība" at bounding box center [320, 226] width 78 height 18
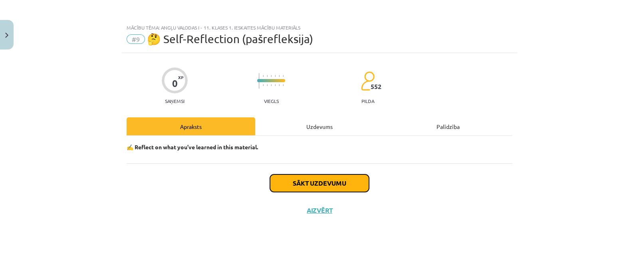
click at [348, 183] on button "Sākt uzdevumu" at bounding box center [319, 184] width 99 height 18
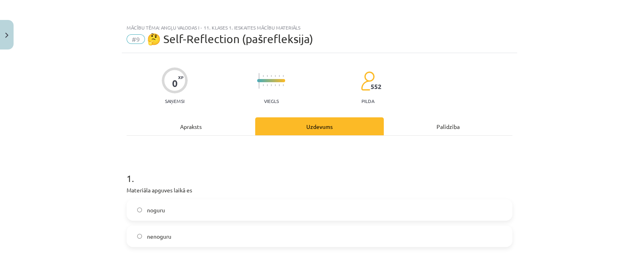
click at [310, 216] on label "noguru" at bounding box center [319, 210] width 384 height 20
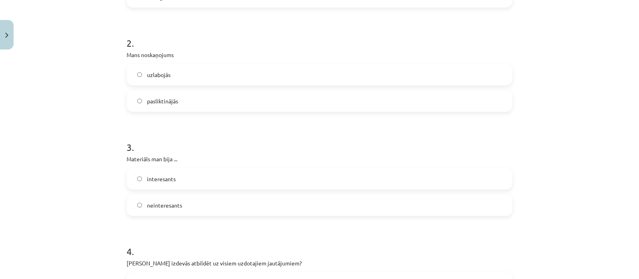
scroll to position [247, 0]
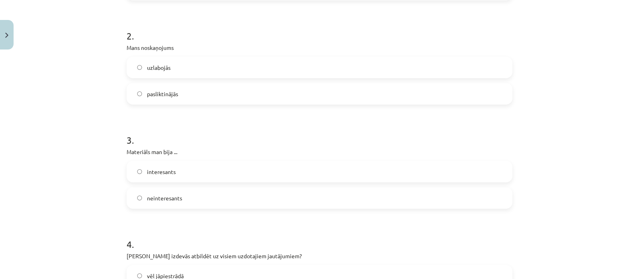
click at [452, 61] on label "uzlabojās" at bounding box center [319, 68] width 384 height 20
click at [362, 174] on label "interesants" at bounding box center [319, 172] width 384 height 20
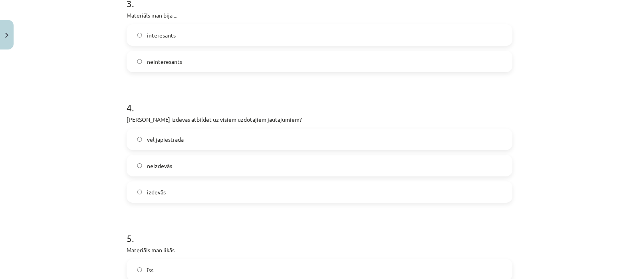
scroll to position [391, 0]
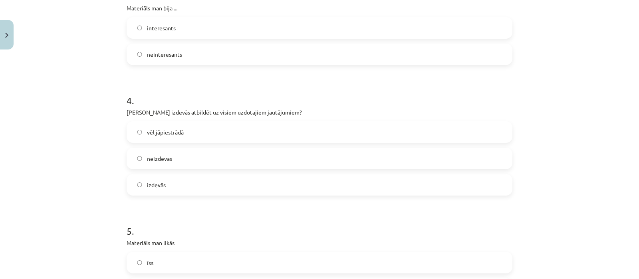
click at [403, 137] on label "vēl jāpiestrādā" at bounding box center [319, 132] width 384 height 20
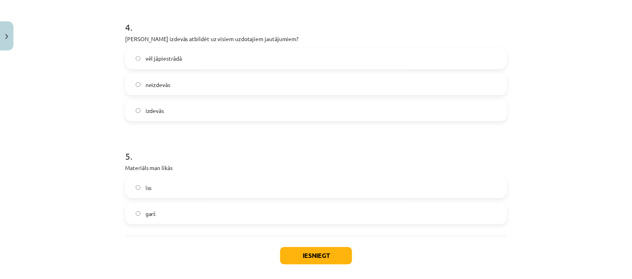
scroll to position [504, 0]
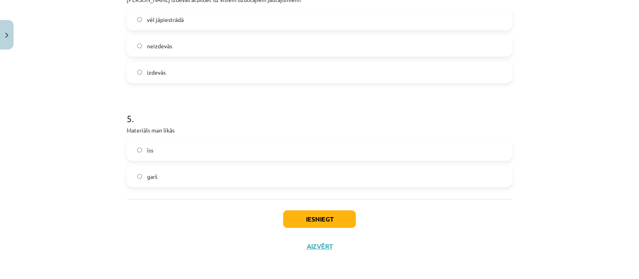
click at [494, 179] on label "garš" at bounding box center [319, 177] width 384 height 20
click at [341, 214] on button "Iesniegt" at bounding box center [319, 220] width 73 height 18
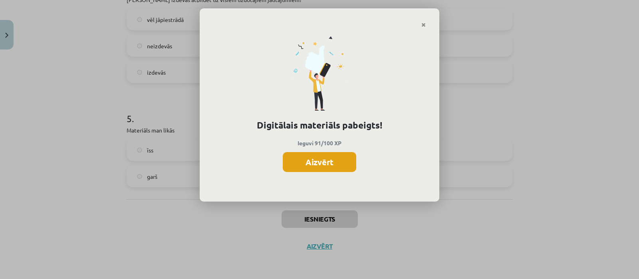
click at [330, 158] on button "Aizvērt" at bounding box center [320, 162] width 74 height 20
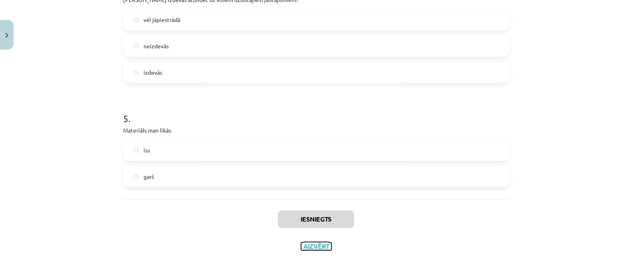
click at [318, 247] on button "Aizvērt" at bounding box center [316, 247] width 30 height 8
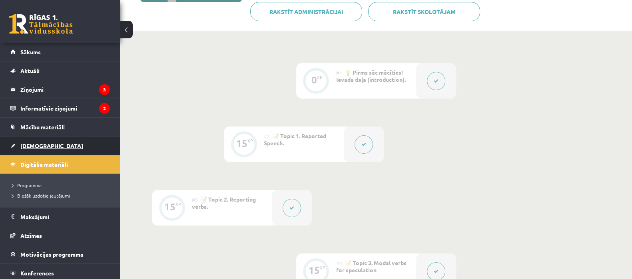
click at [42, 141] on link "[DEMOGRAPHIC_DATA]" at bounding box center [60, 146] width 100 height 18
